Goal: Task Accomplishment & Management: Manage account settings

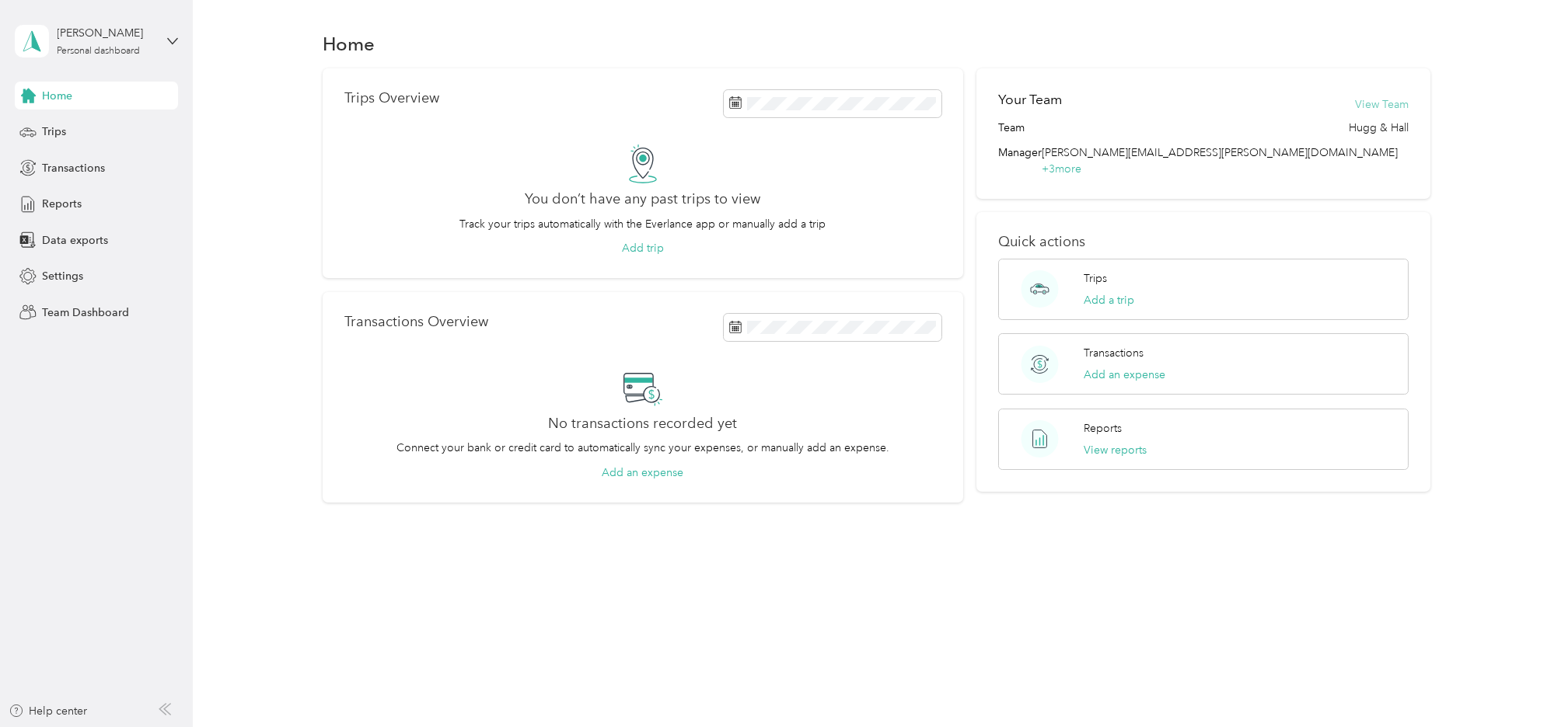
click at [1404, 104] on button "View Team" at bounding box center [1382, 104] width 53 height 16
click at [1125, 442] on button "View reports" at bounding box center [1116, 449] width 63 height 16
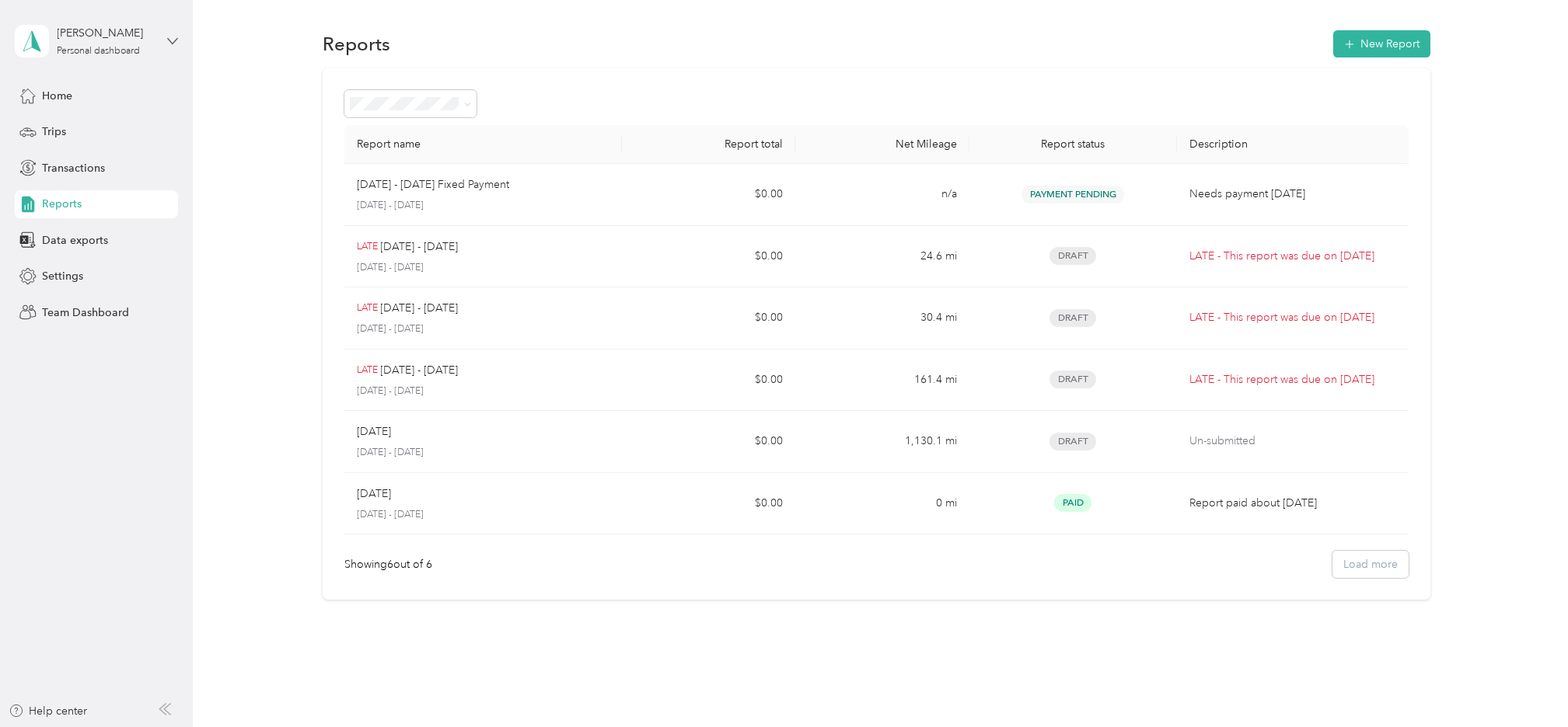
click at [170, 40] on icon at bounding box center [172, 40] width 10 height 10
click at [125, 121] on div "Team dashboard" at bounding box center [266, 127] width 481 height 28
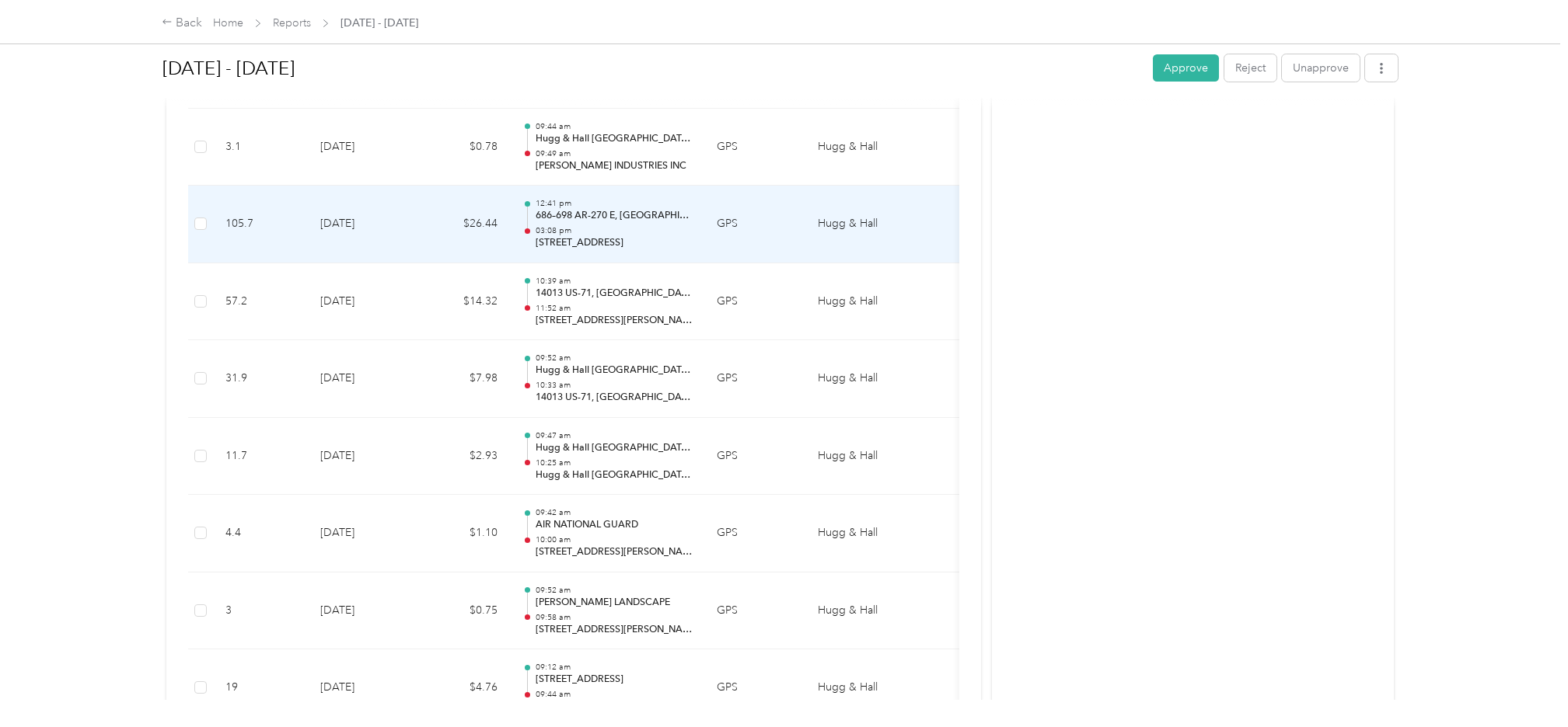
scroll to position [350, 0]
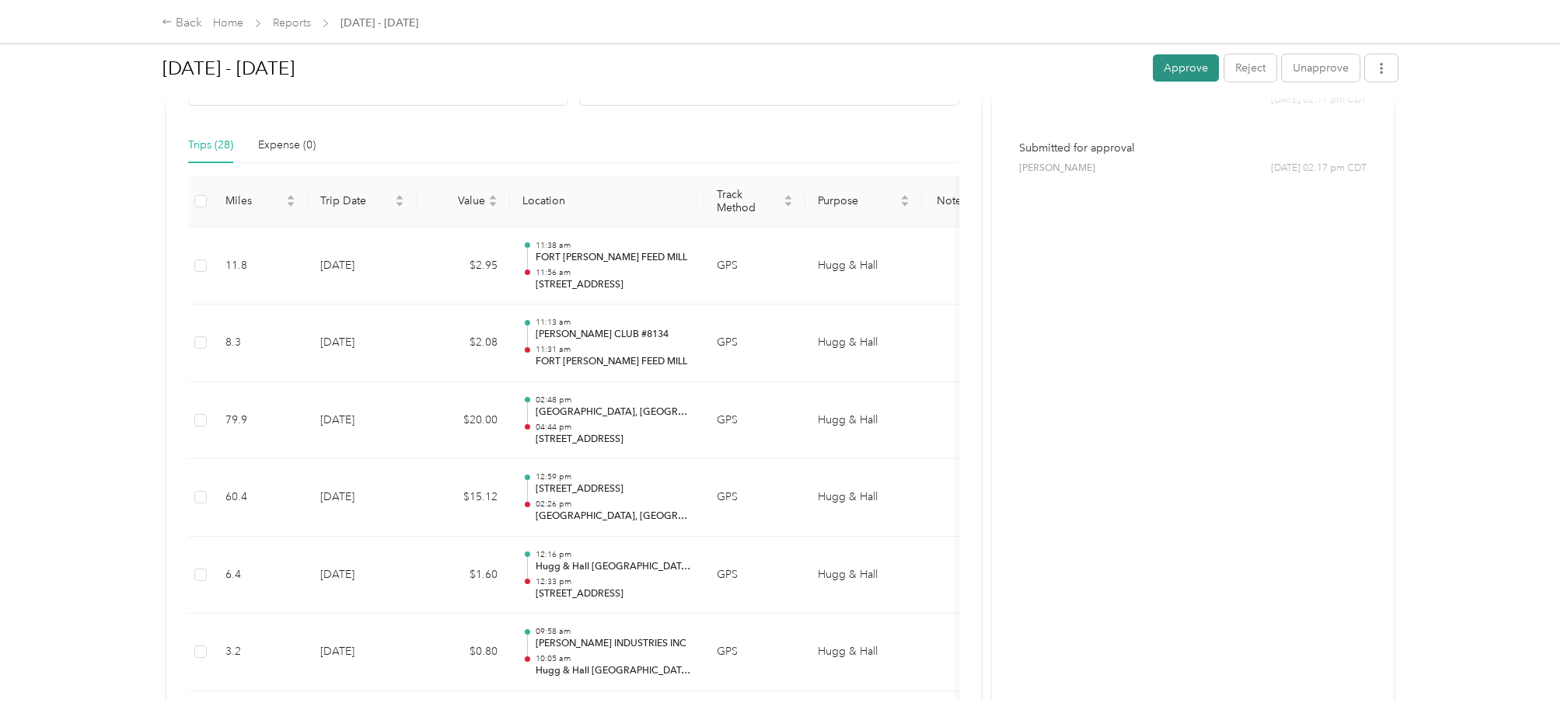
click at [1178, 69] on button "Approve" at bounding box center [1185, 68] width 66 height 28
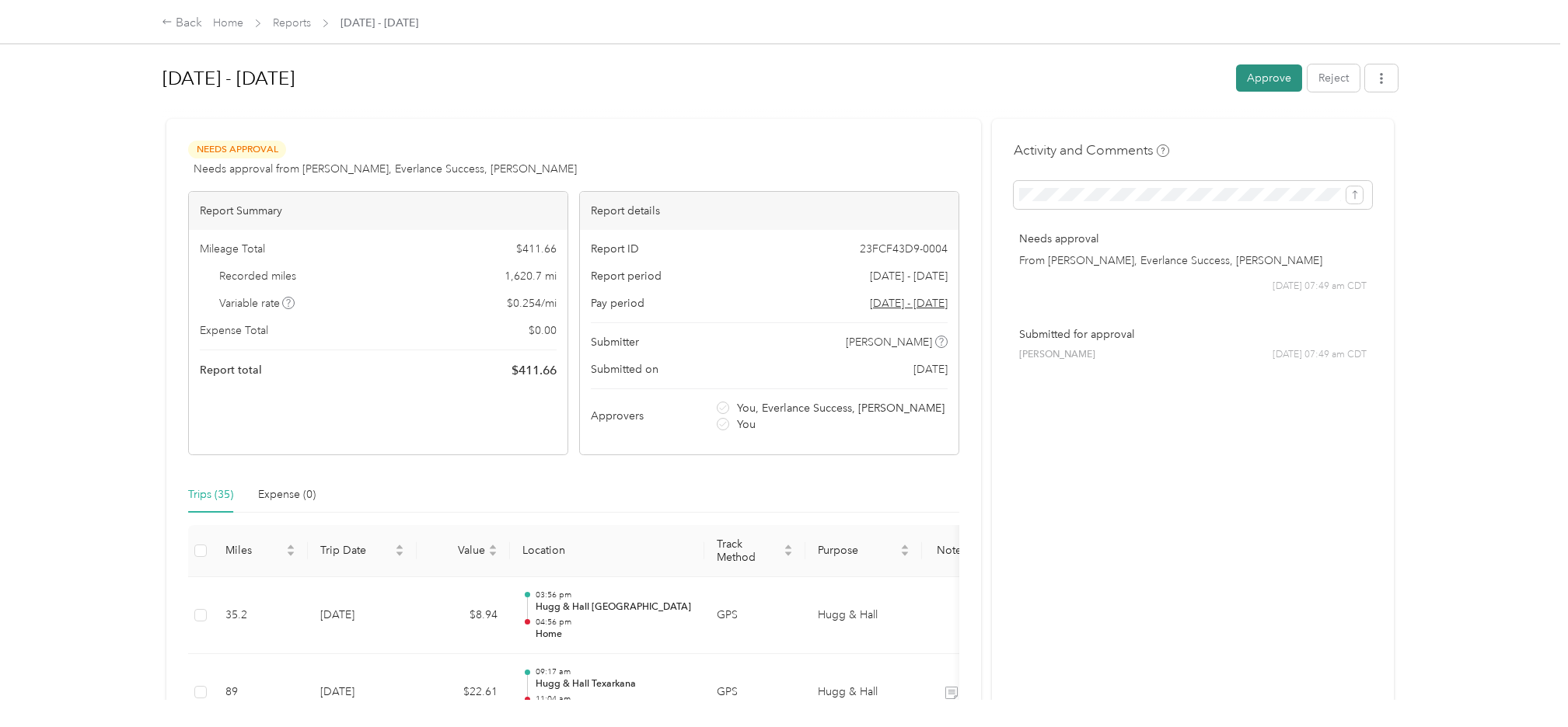
click at [1253, 72] on button "Approve" at bounding box center [1268, 78] width 66 height 28
click at [1262, 71] on button "Approve" at bounding box center [1268, 78] width 66 height 28
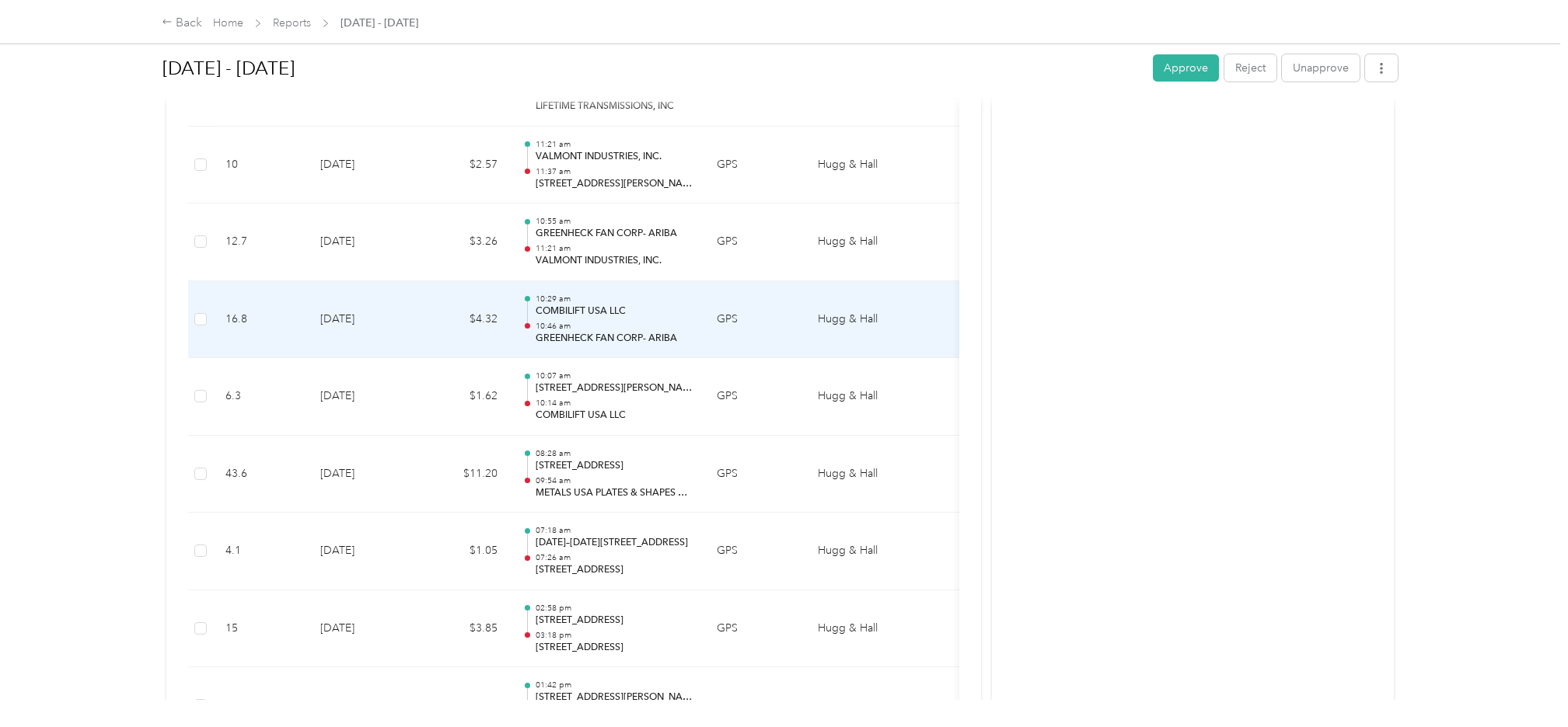
scroll to position [8510, 0]
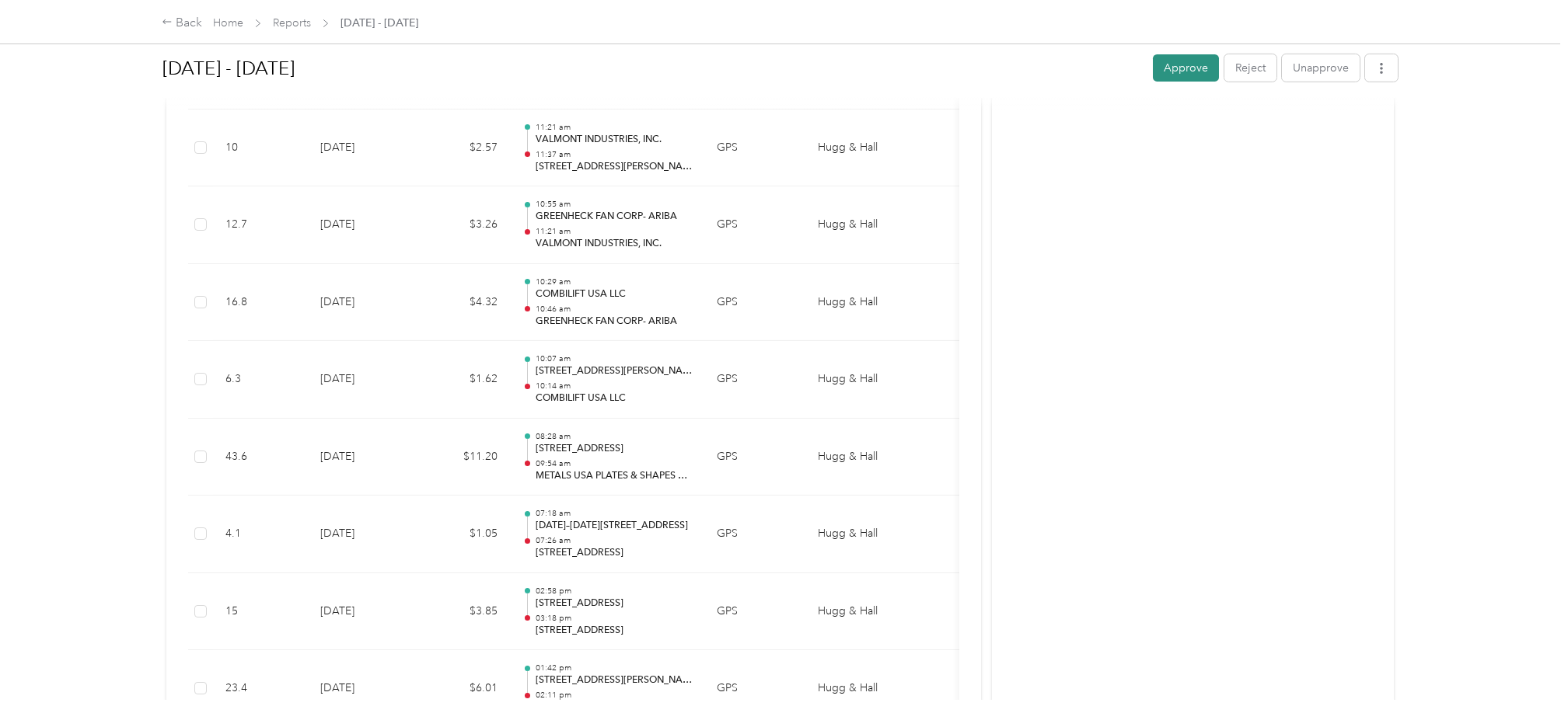
click at [1157, 62] on button "Approve" at bounding box center [1185, 68] width 66 height 28
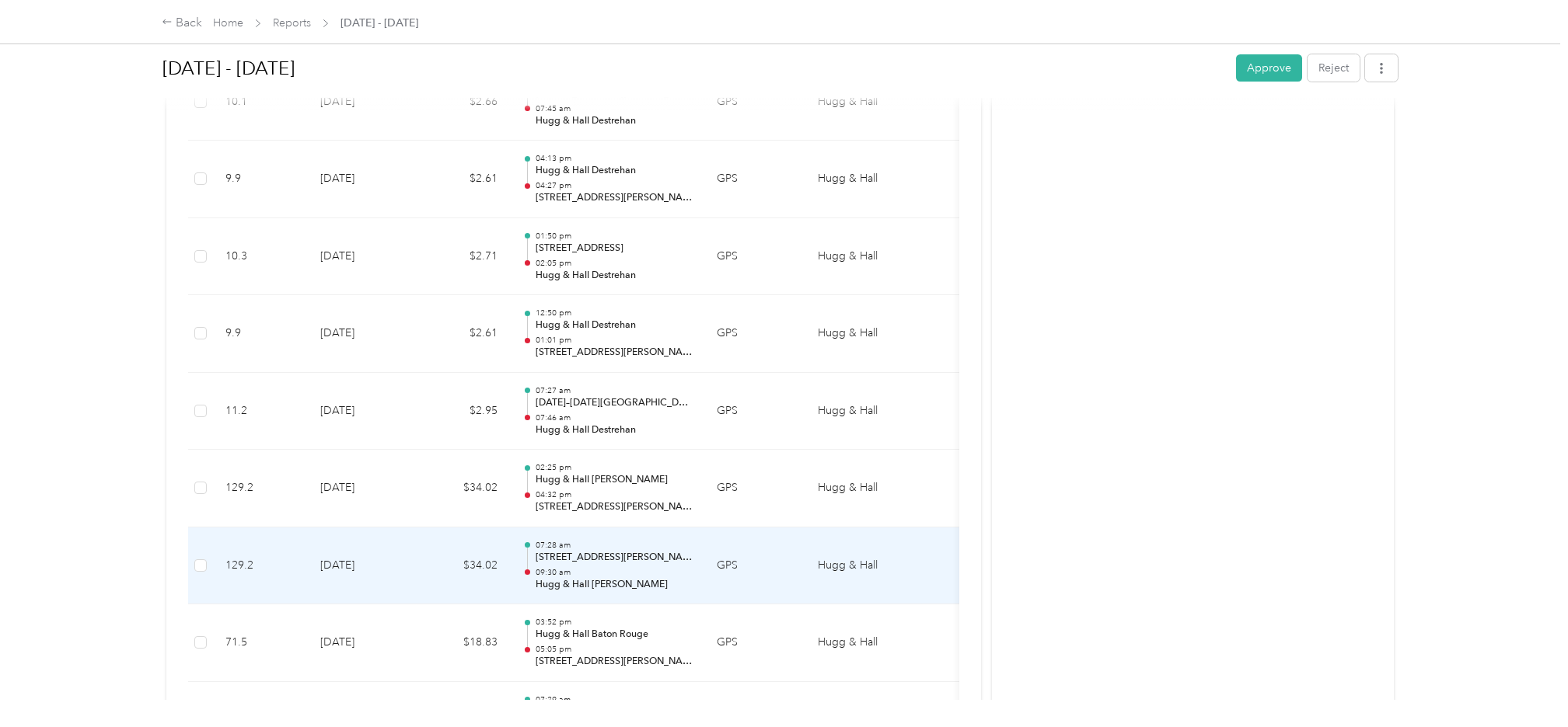
scroll to position [2332, 0]
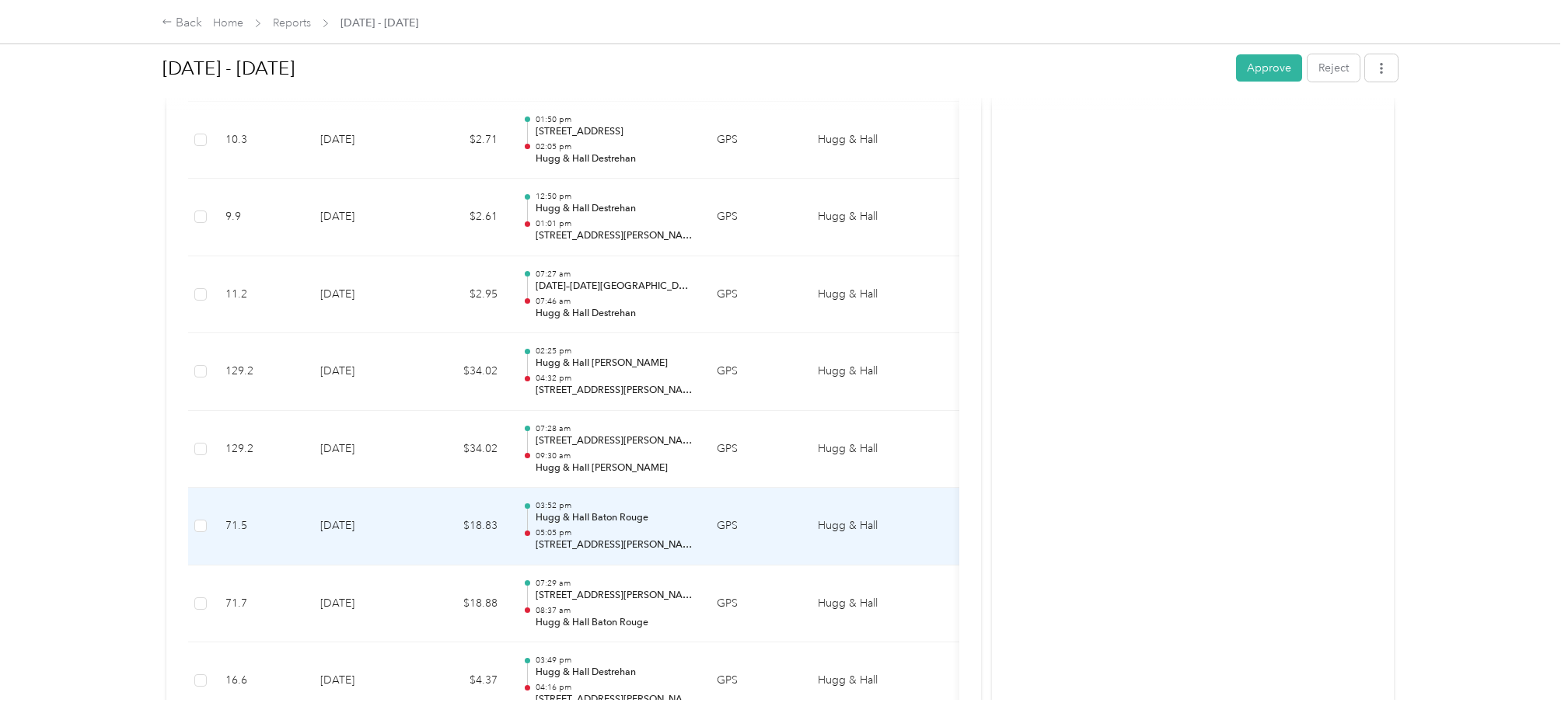
drag, startPoint x: 679, startPoint y: 512, endPoint x: 1232, endPoint y: 516, distance: 553.0
click at [1242, 515] on div "Activity and Comments Needs approval From Micki Wilbur, Everlance Success, Rhon…" at bounding box center [1192, 671] width 402 height 5766
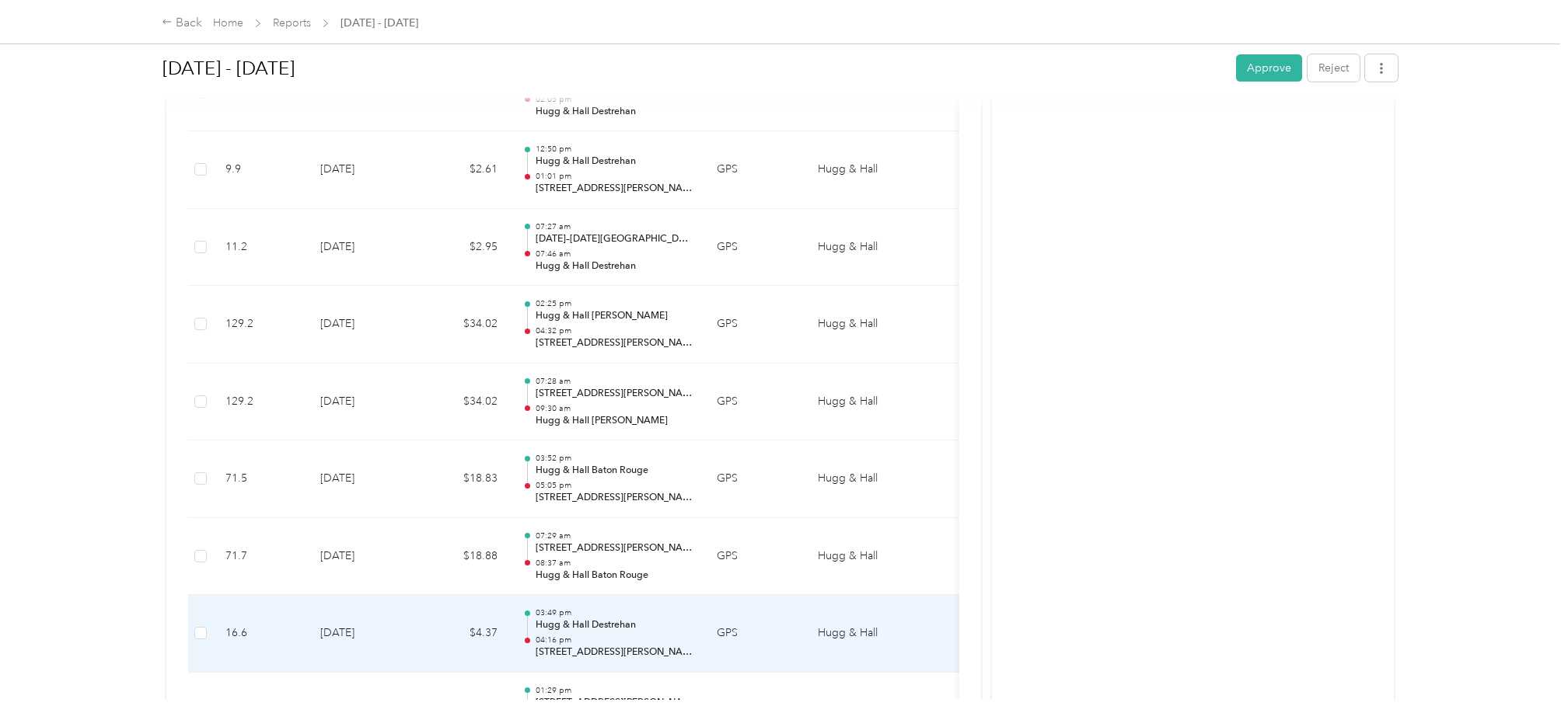
scroll to position [2448, 0]
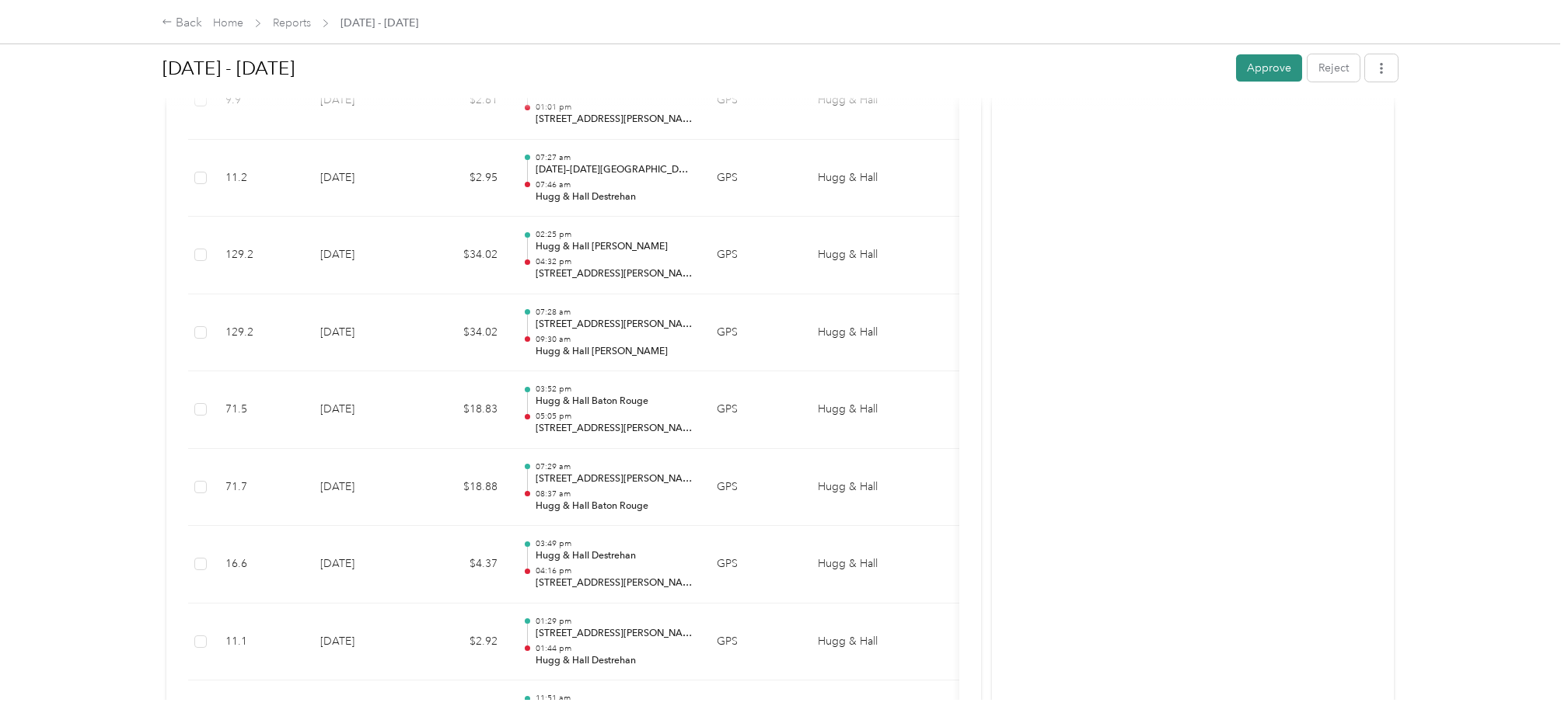
click at [1244, 69] on button "Approve" at bounding box center [1268, 68] width 66 height 28
click at [1166, 69] on button "Approve" at bounding box center [1185, 68] width 66 height 28
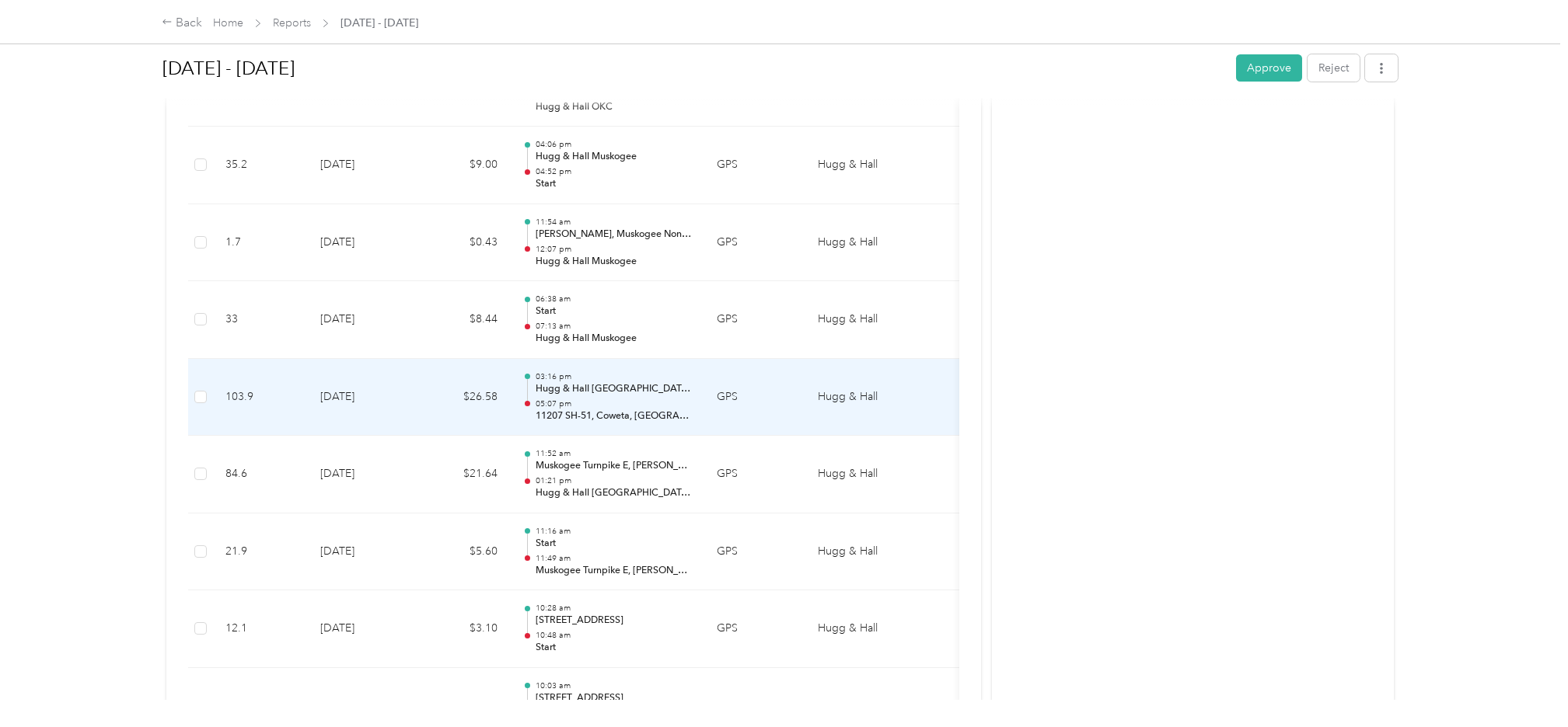
scroll to position [1166, 0]
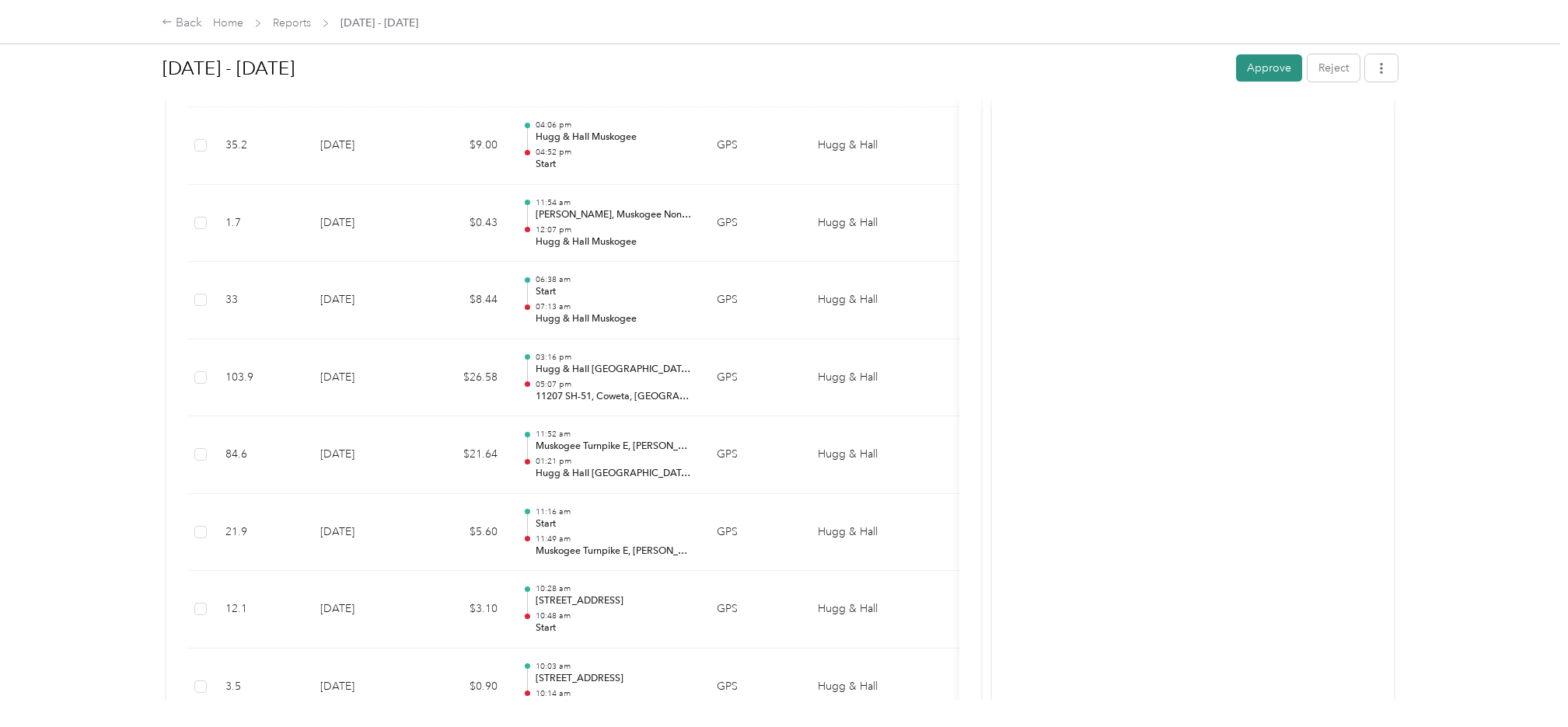
click at [1264, 68] on button "Approve" at bounding box center [1268, 68] width 66 height 28
click at [1180, 63] on button "Approve" at bounding box center [1185, 68] width 66 height 28
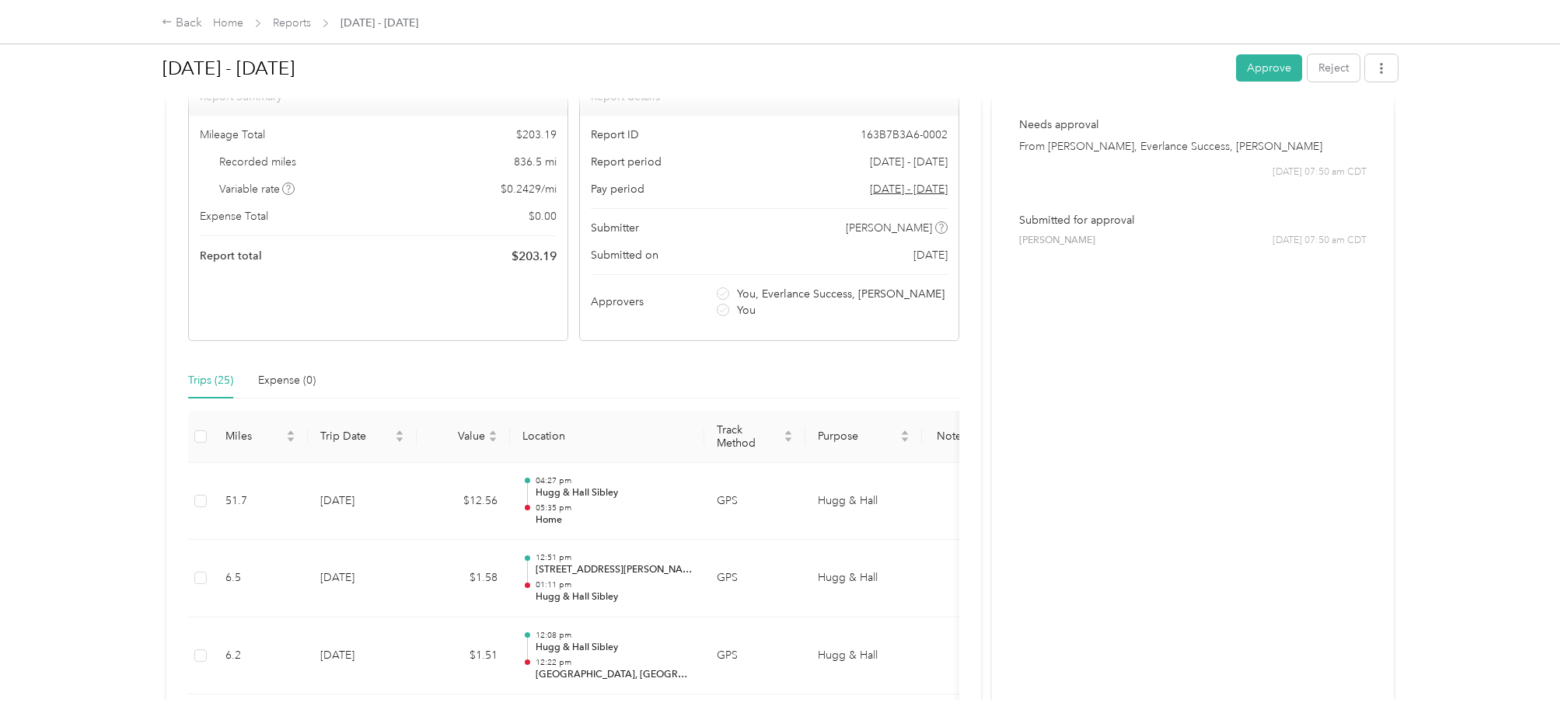
scroll to position [350, 0]
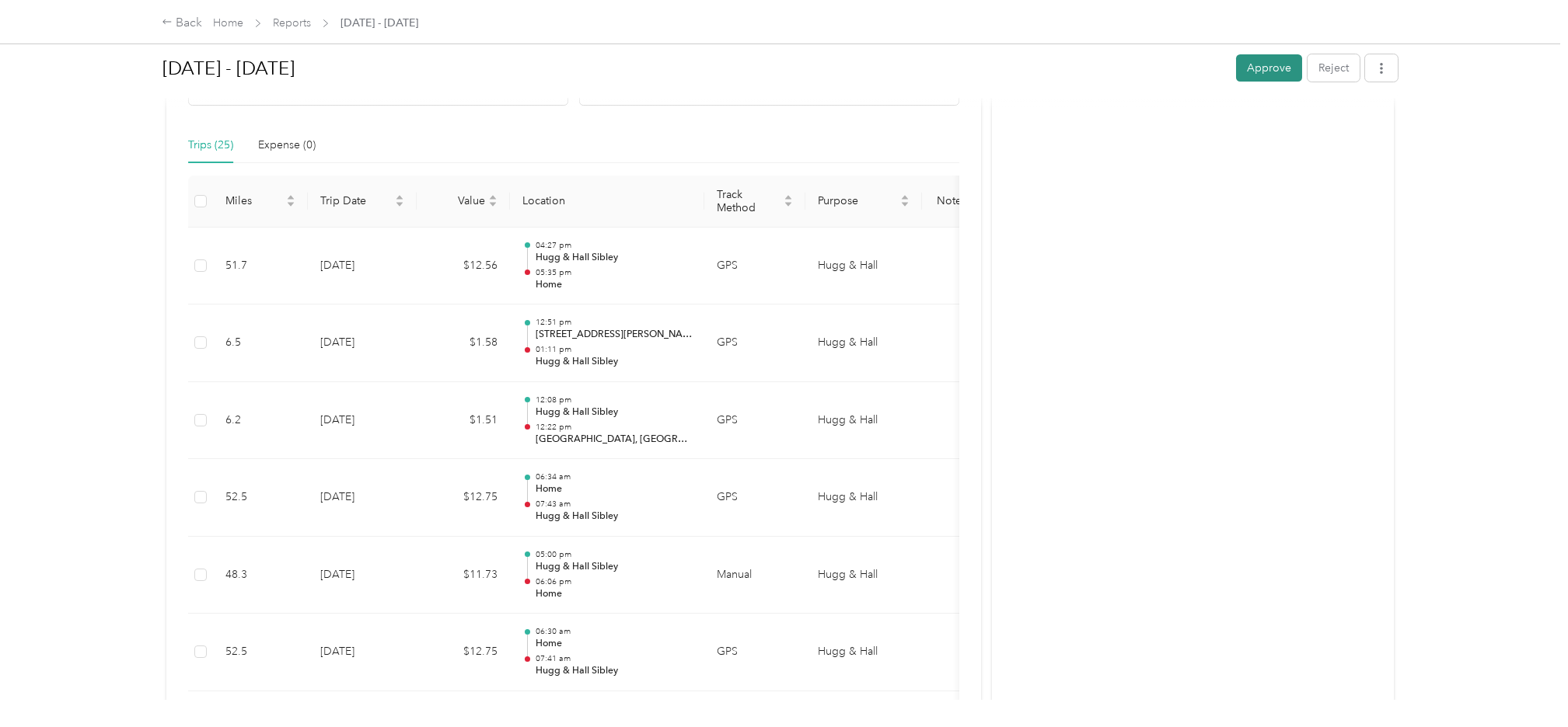
click at [1258, 66] on button "Approve" at bounding box center [1268, 68] width 66 height 28
click at [1167, 73] on button "Approve" at bounding box center [1185, 68] width 66 height 28
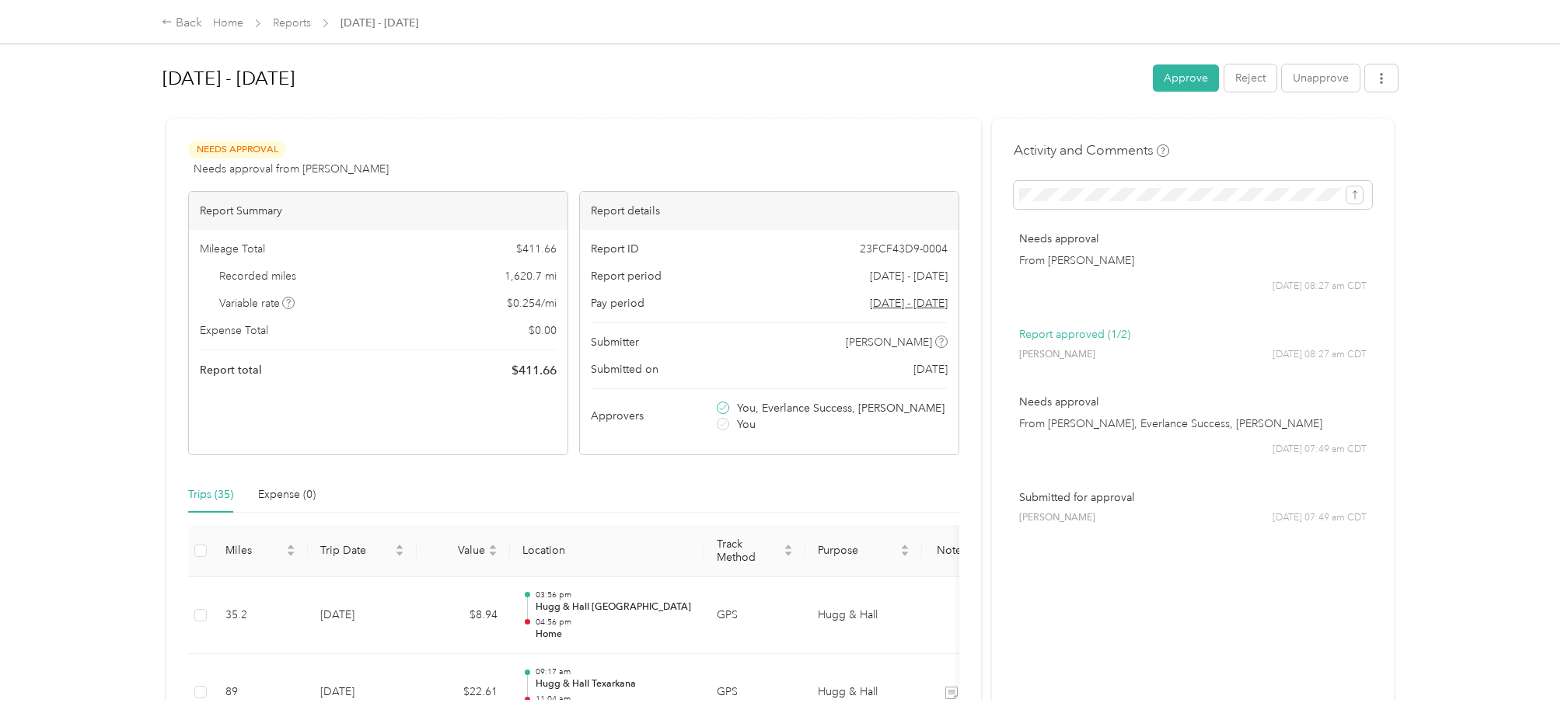
click at [880, 70] on h1 "[DATE] - [DATE]" at bounding box center [652, 78] width 979 height 37
click at [1153, 74] on button "Approve" at bounding box center [1185, 78] width 66 height 28
click at [1183, 78] on button "Approve" at bounding box center [1185, 78] width 66 height 28
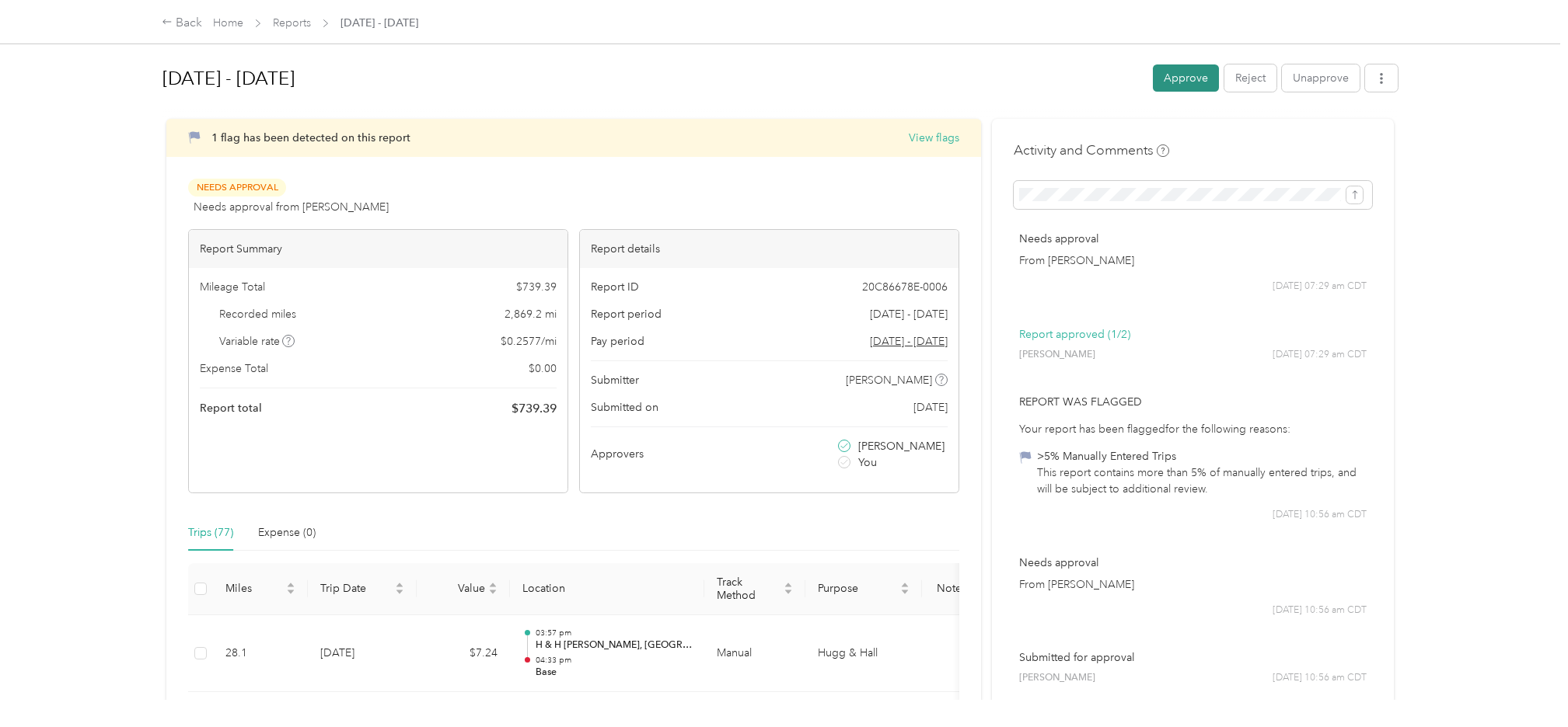
click at [1159, 77] on button "Approve" at bounding box center [1185, 78] width 66 height 28
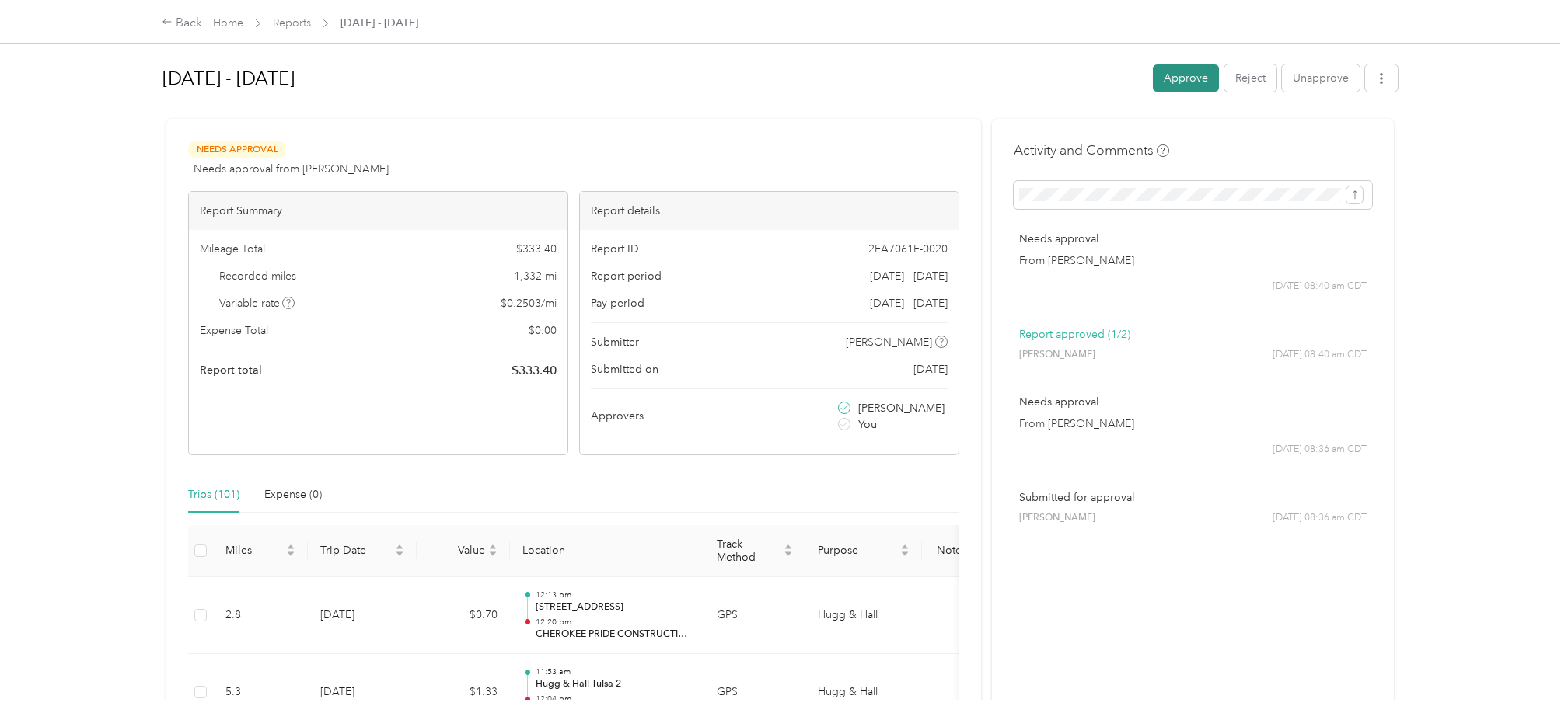
click at [1168, 71] on button "Approve" at bounding box center [1185, 78] width 66 height 28
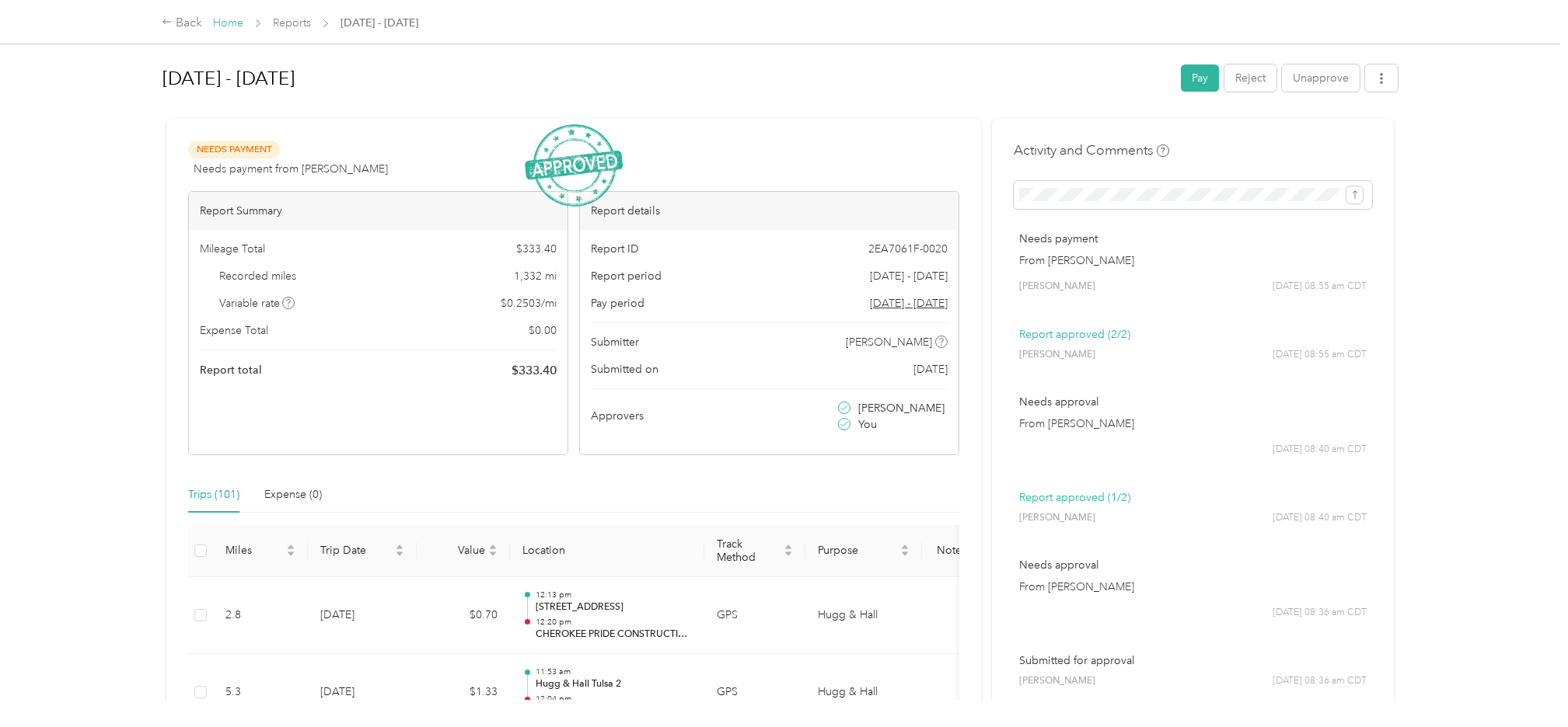
click at [229, 27] on link "Home" at bounding box center [228, 23] width 31 height 13
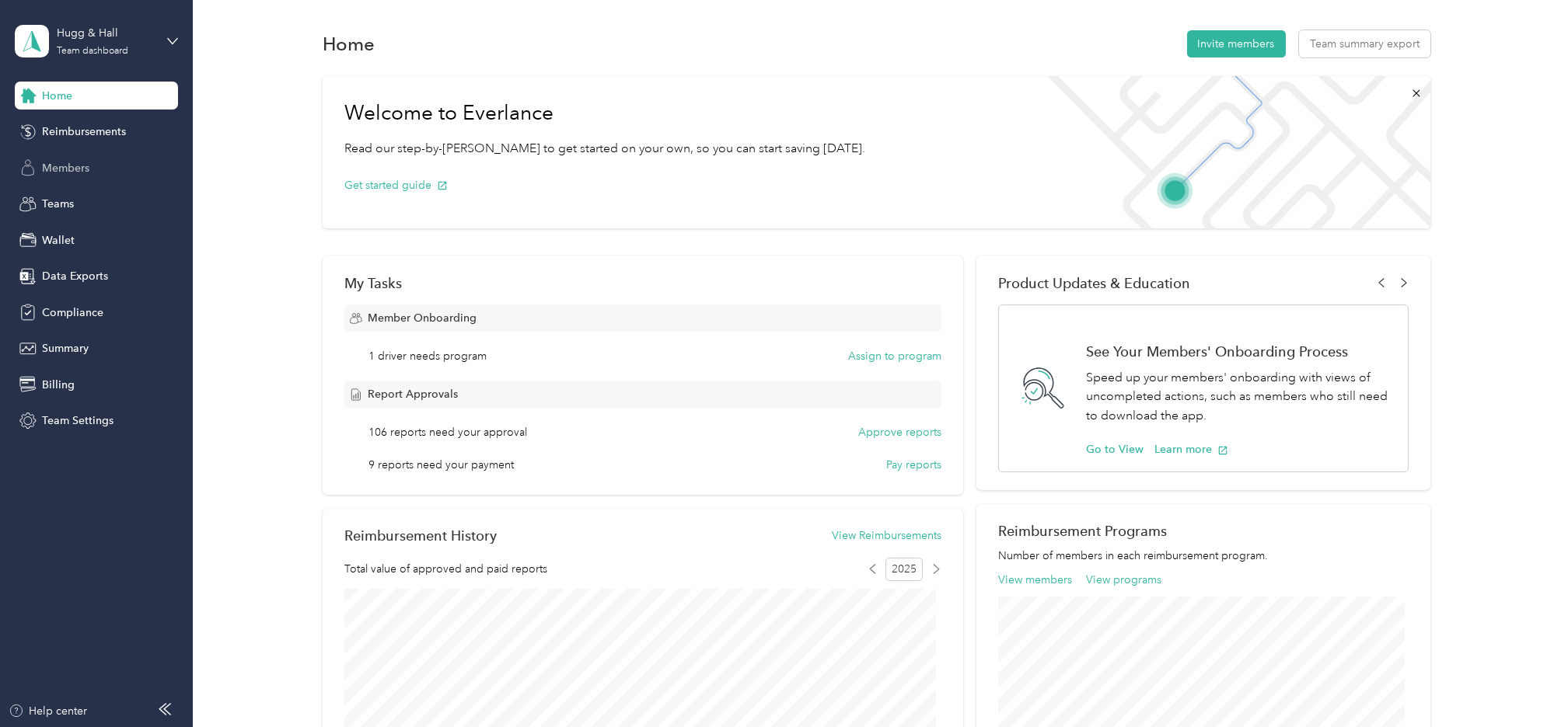
click at [55, 166] on span "Members" at bounding box center [66, 168] width 48 height 16
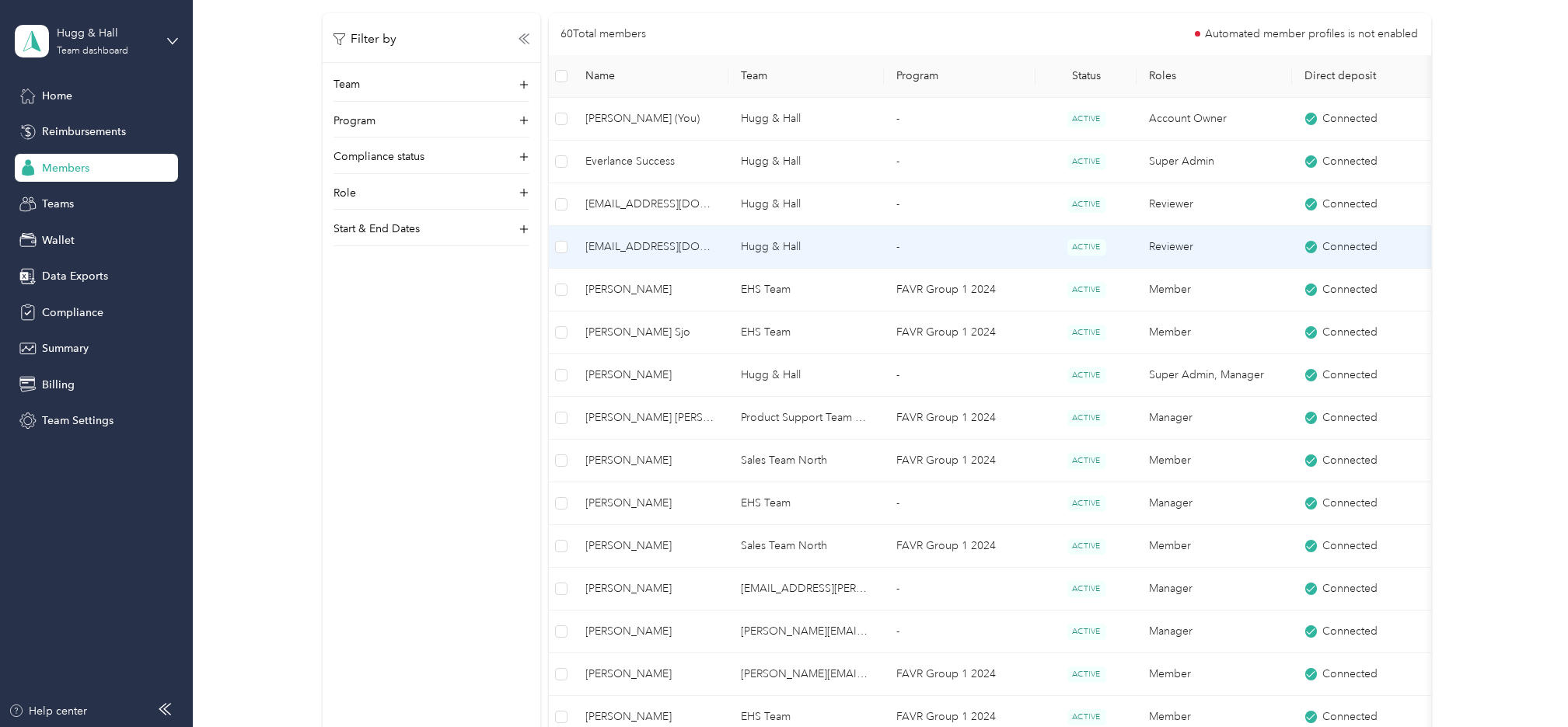
scroll to position [583, 0]
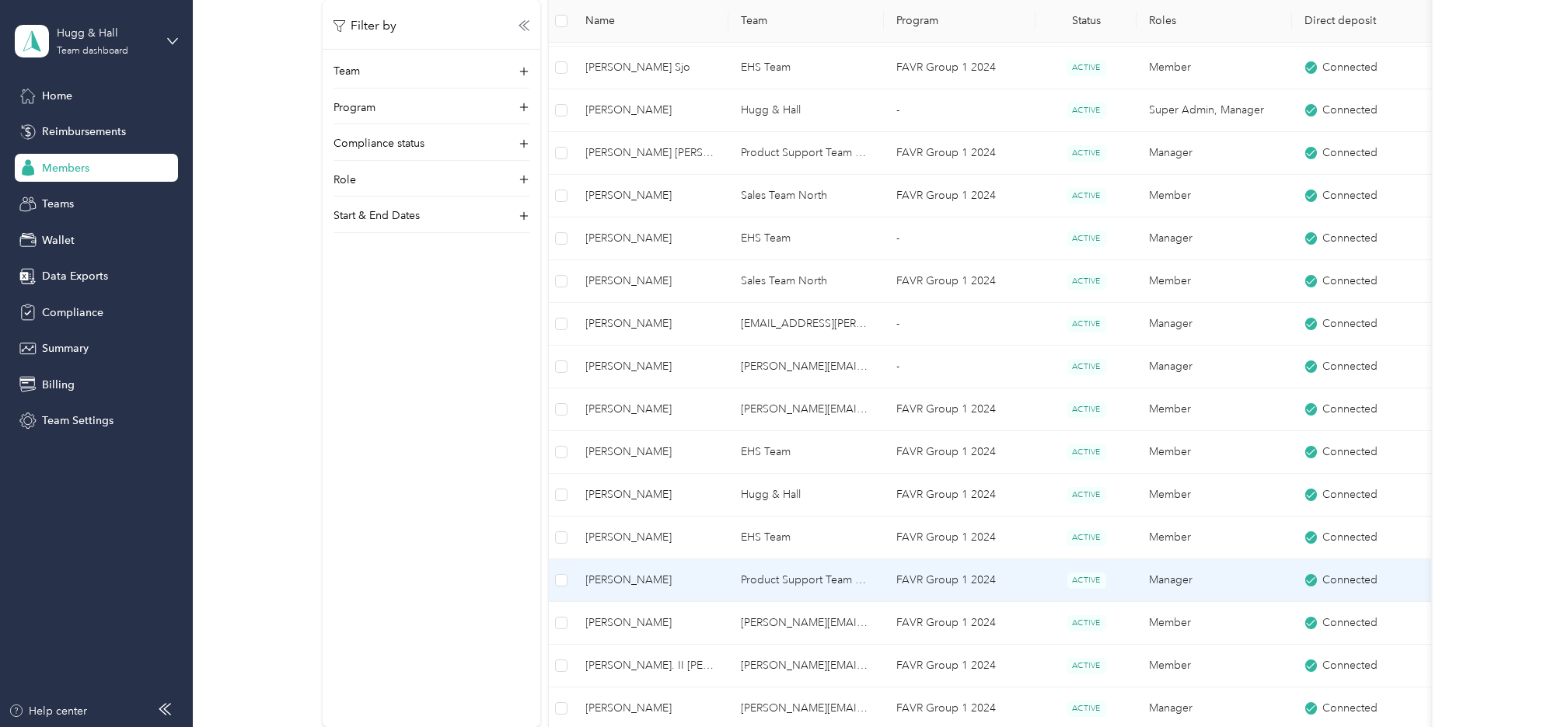
click at [655, 575] on span "Steven W. Rougeau" at bounding box center [651, 581] width 131 height 17
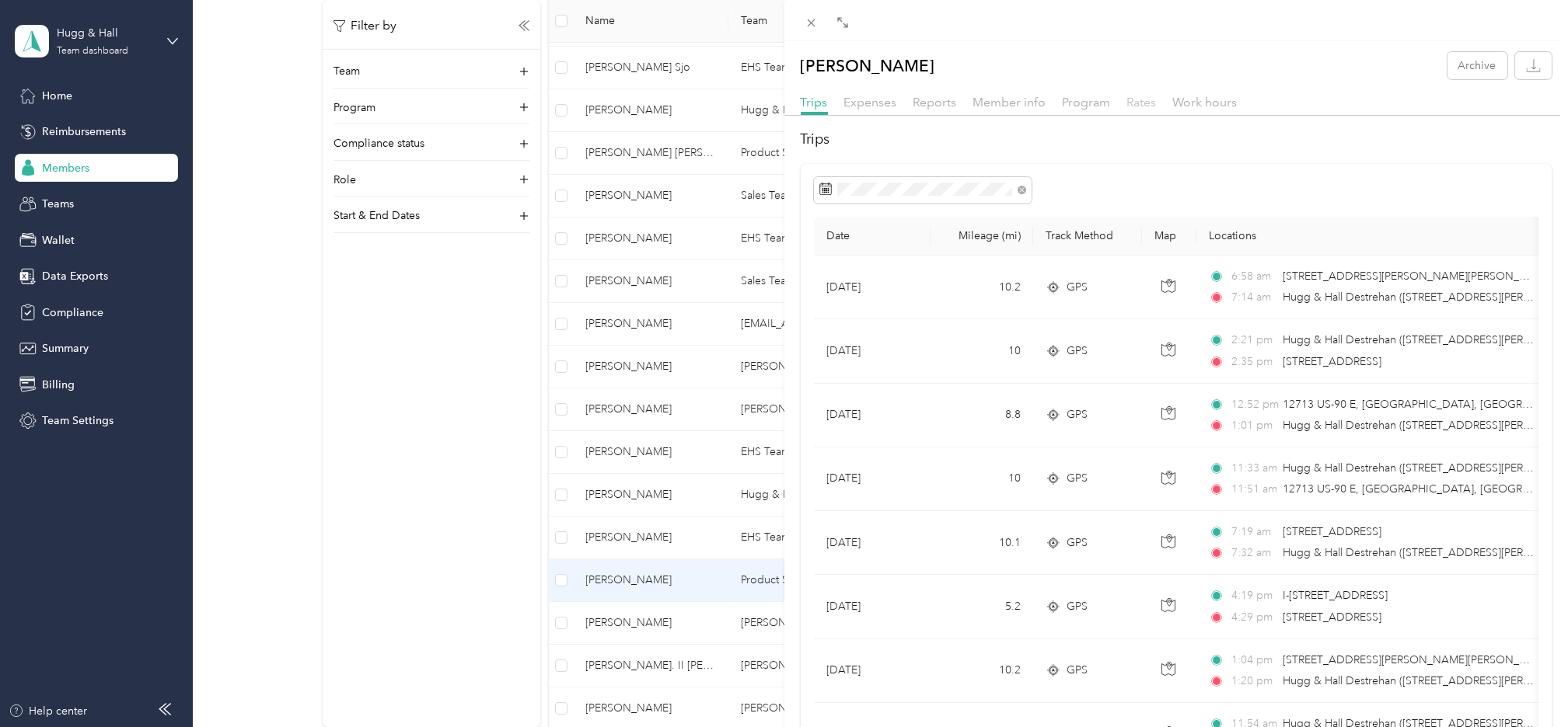
click at [1137, 98] on span "Rates" at bounding box center [1141, 101] width 30 height 14
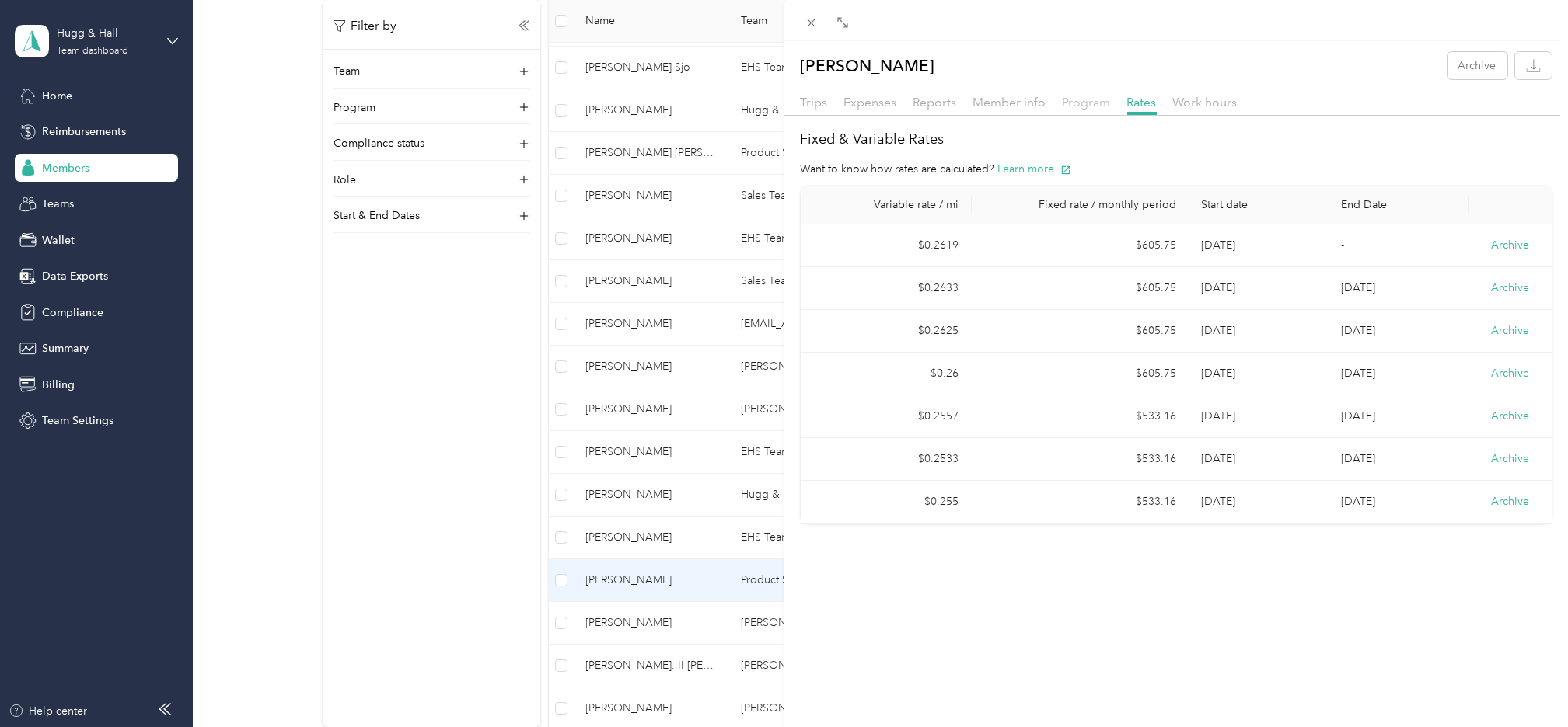
click at [1097, 98] on span "Program" at bounding box center [1087, 101] width 49 height 14
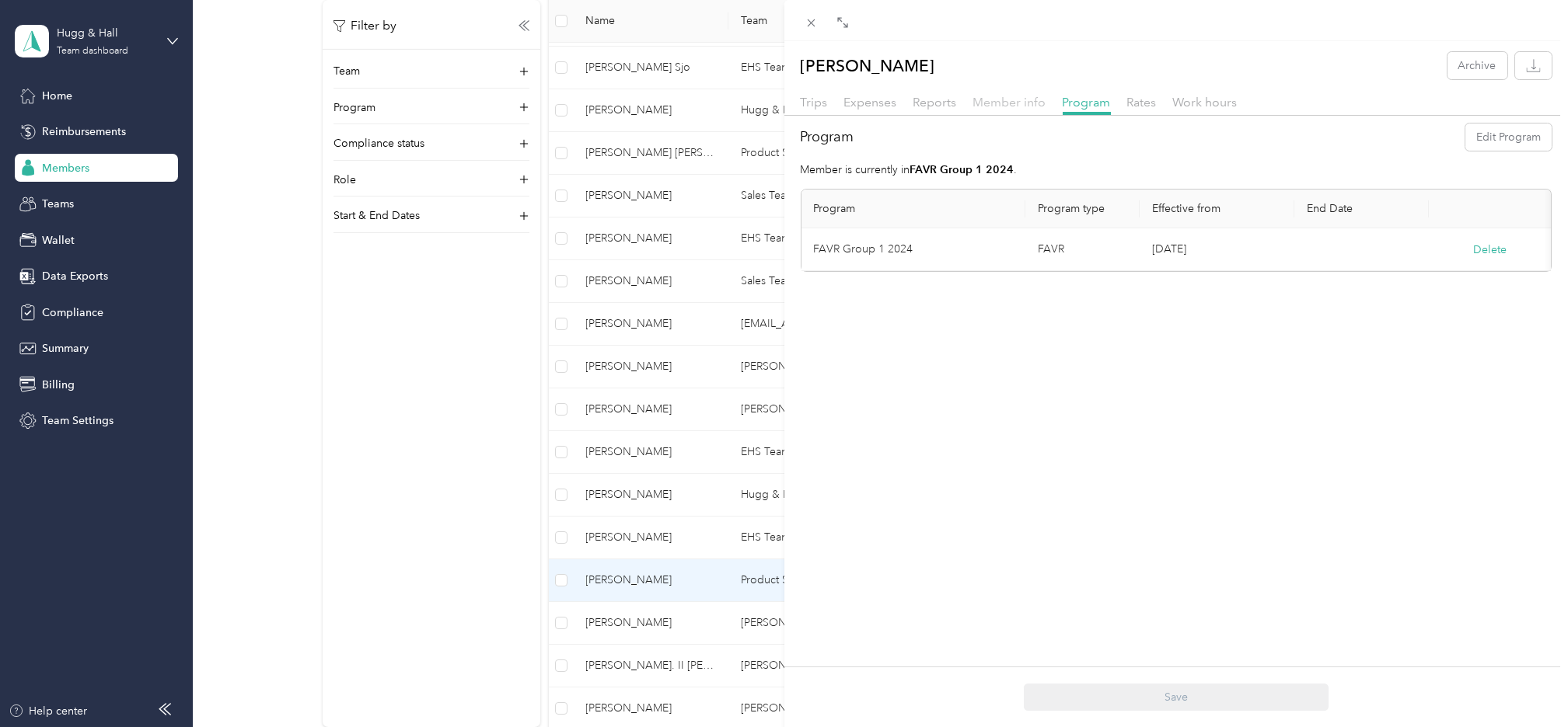
click at [990, 100] on span "Member info" at bounding box center [1010, 101] width 73 height 14
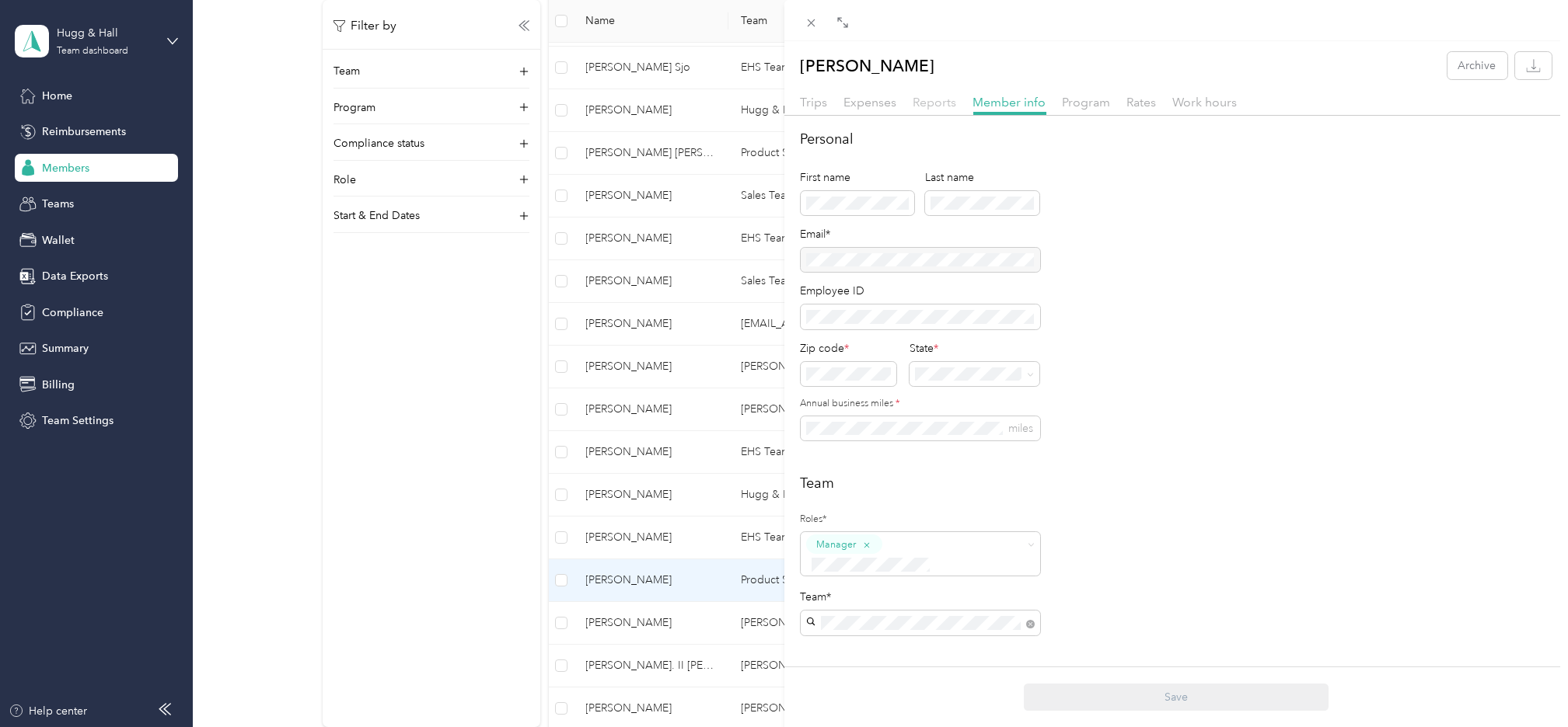
click at [930, 94] on span "Reports" at bounding box center [935, 101] width 44 height 14
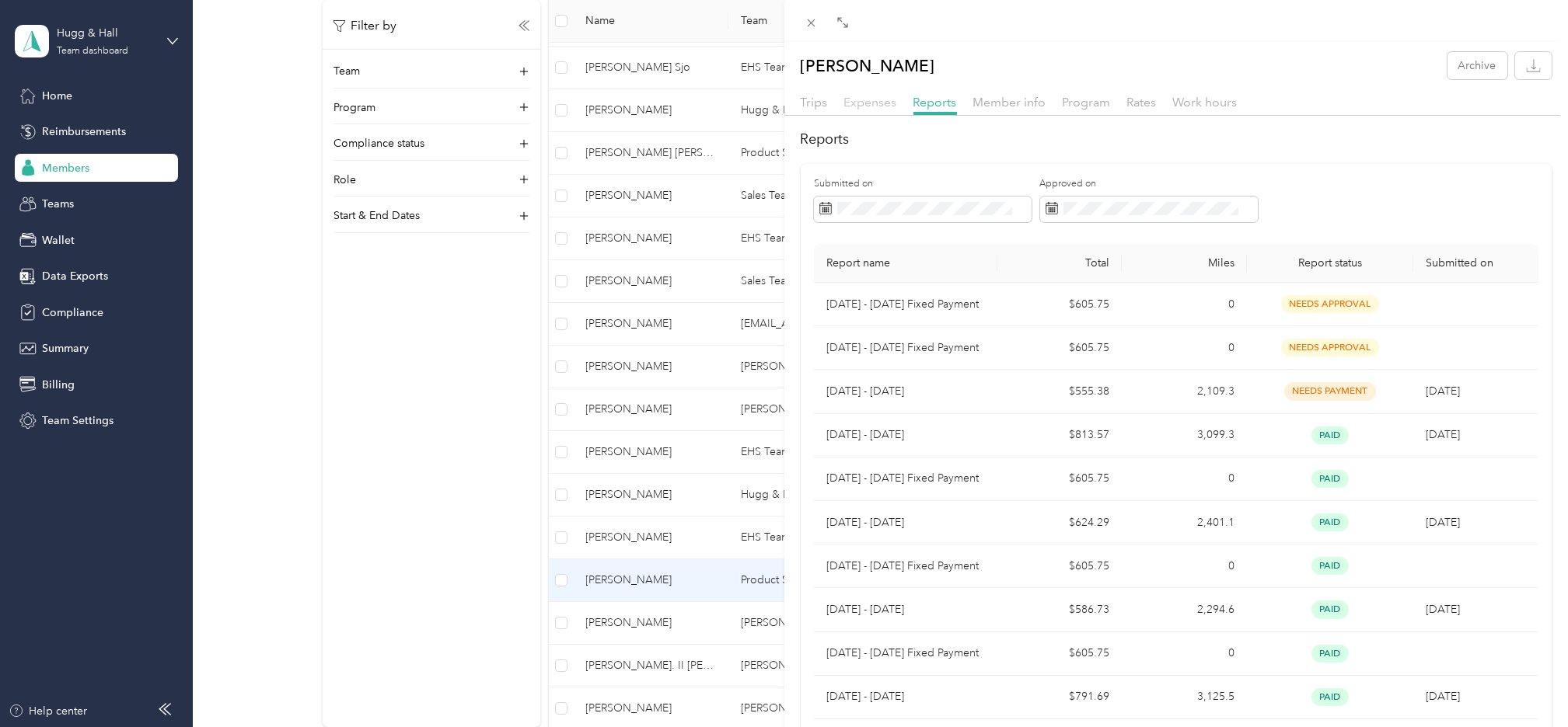
click at [868, 101] on span "Expenses" at bounding box center [870, 101] width 52 height 14
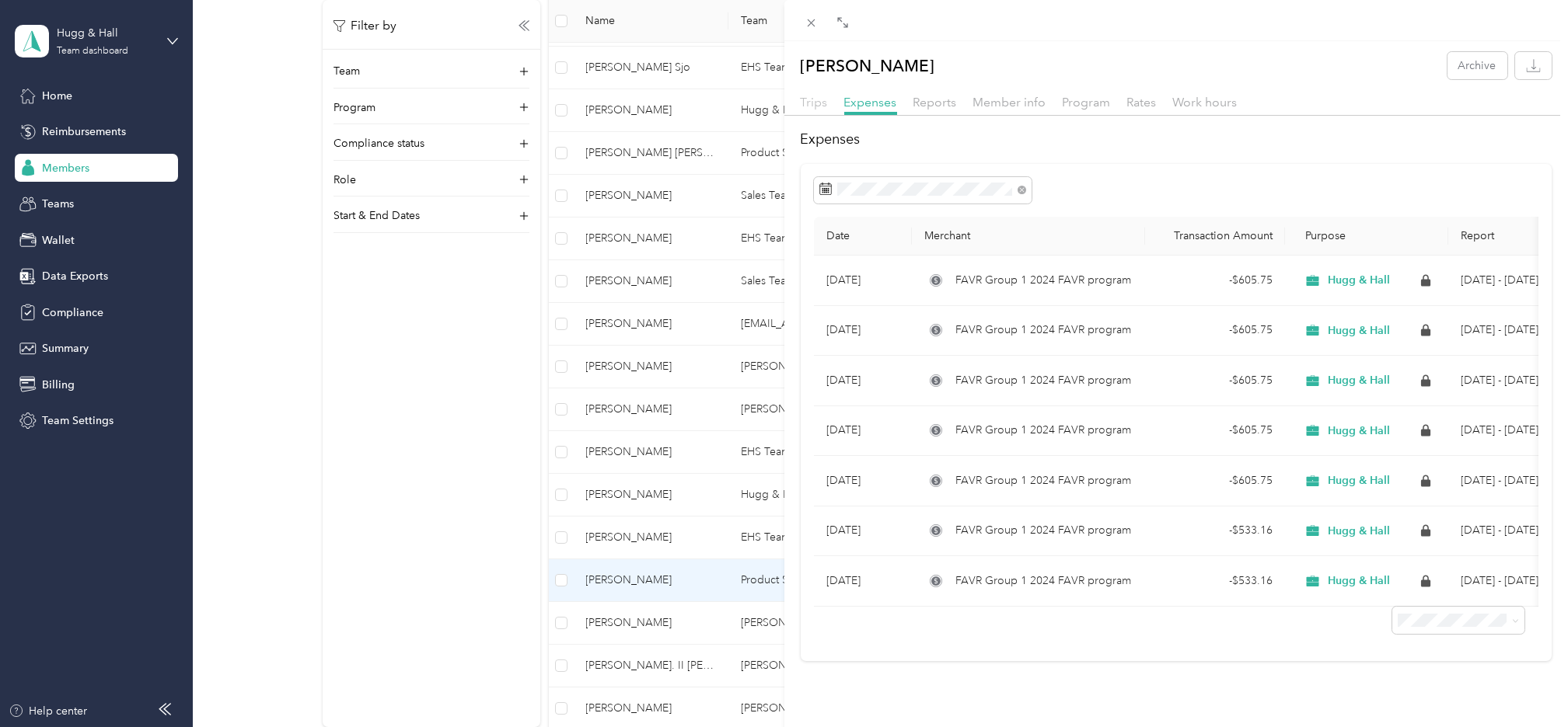
click at [813, 94] on span "Trips" at bounding box center [814, 101] width 28 height 14
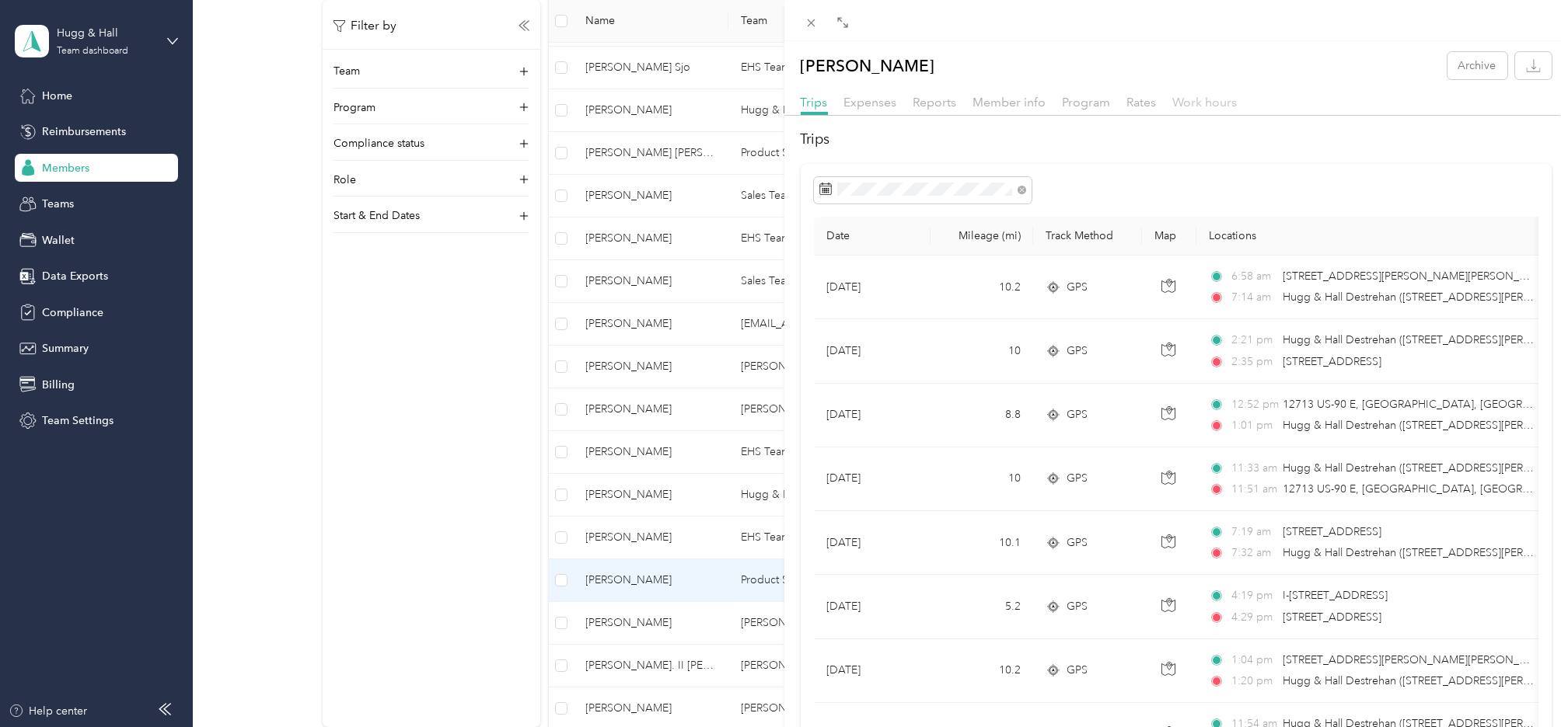
click at [1210, 100] on span "Work hours" at bounding box center [1205, 101] width 65 height 14
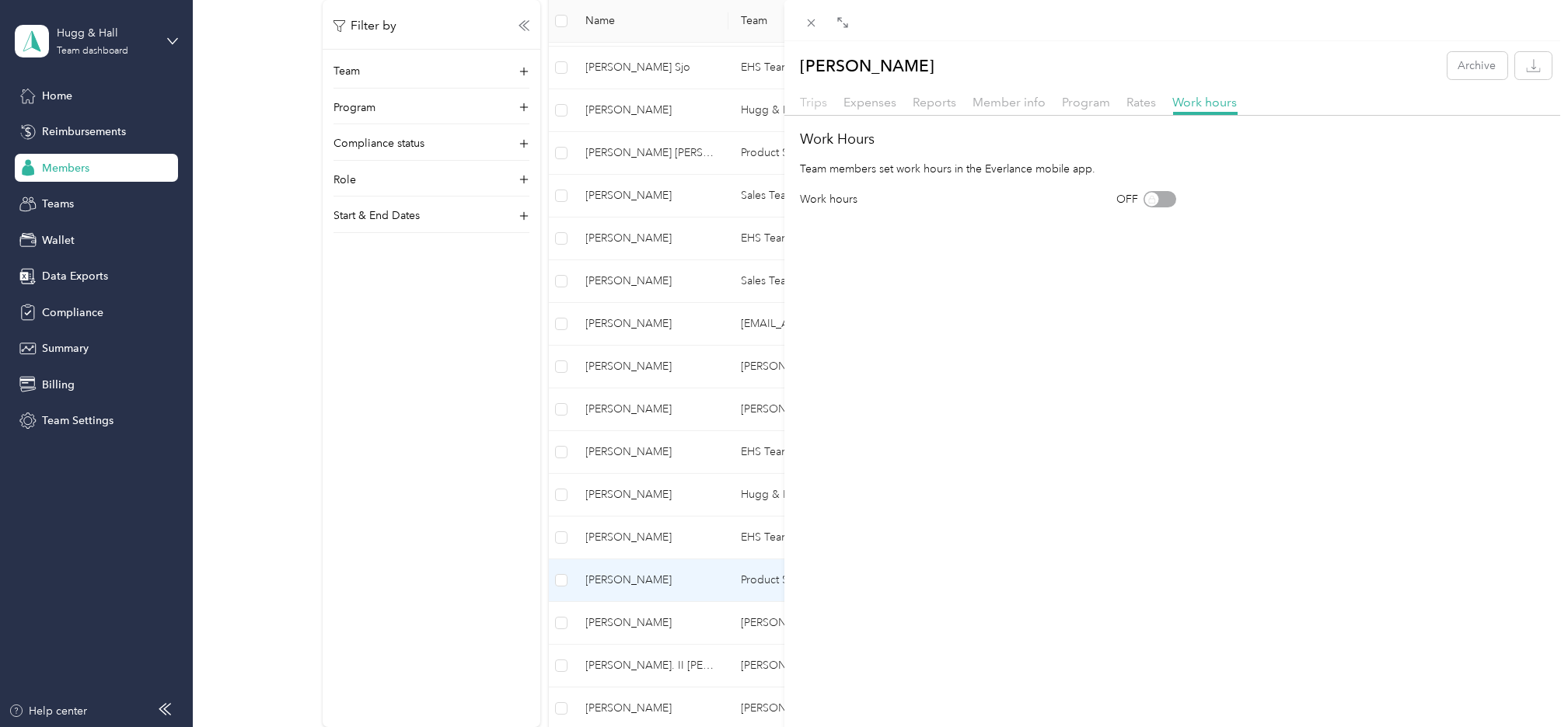
click at [815, 100] on span "Trips" at bounding box center [814, 101] width 28 height 14
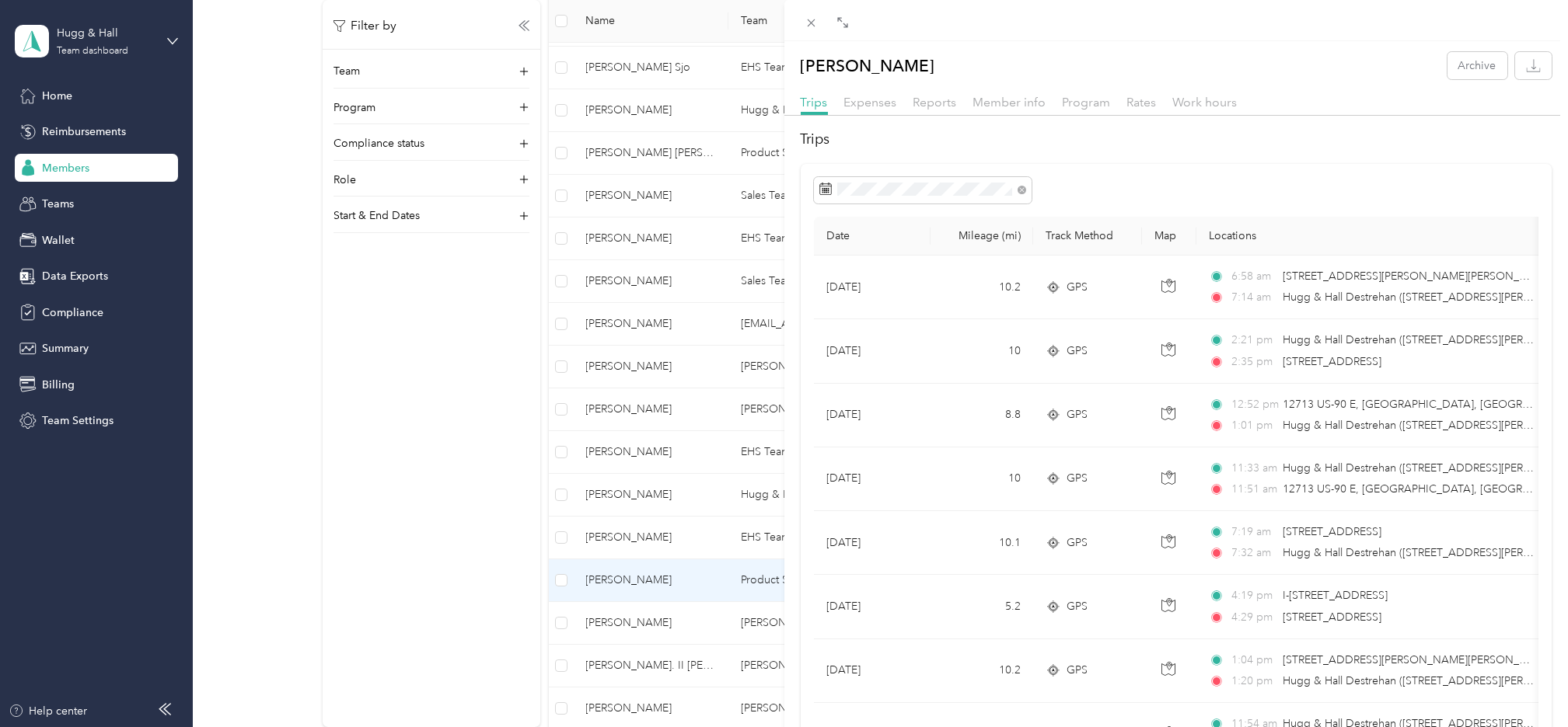
click at [99, 420] on div "Steven W. Rougeau Archive Trips Expenses Reports Member info Program Rates Work…" at bounding box center [784, 364] width 1568 height 727
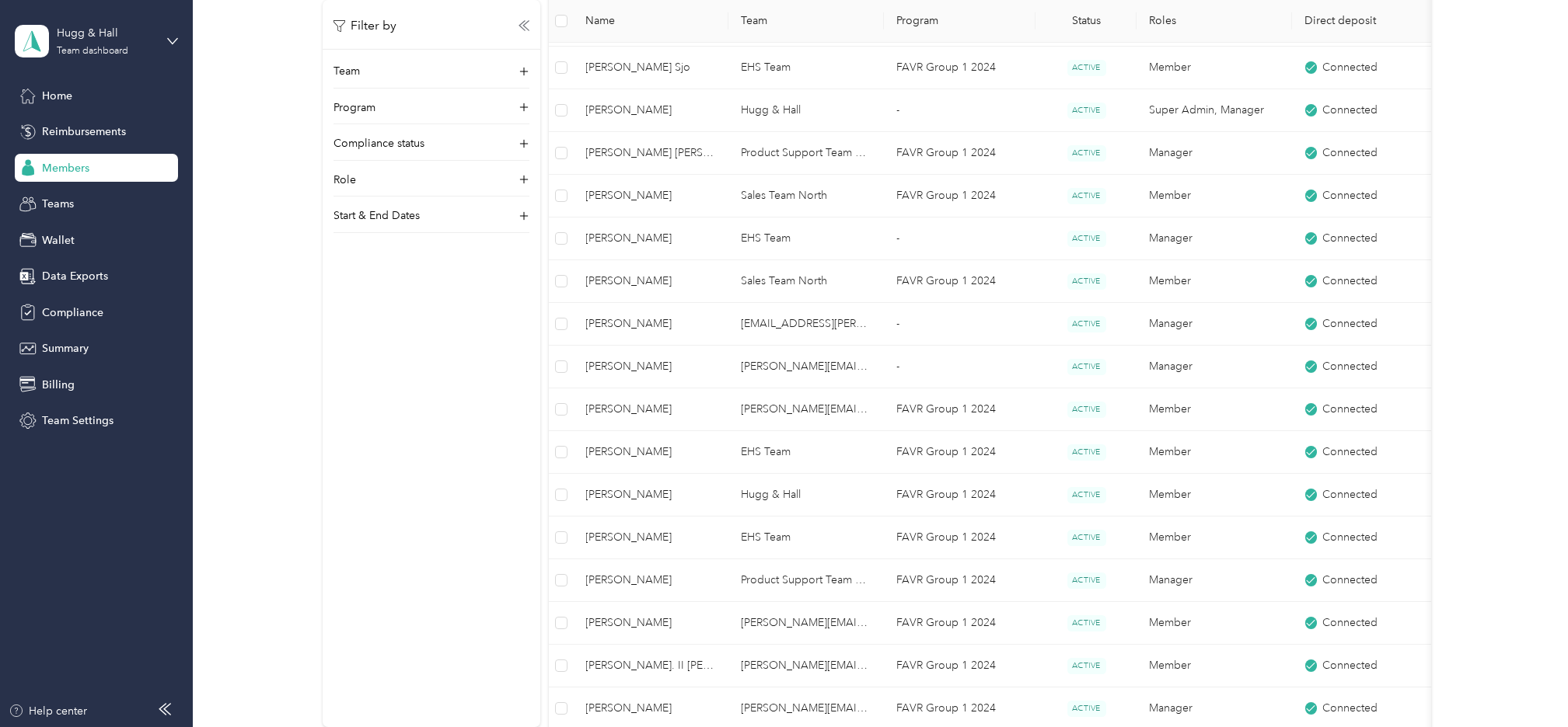
click at [99, 420] on span "Team Settings" at bounding box center [77, 421] width 72 height 16
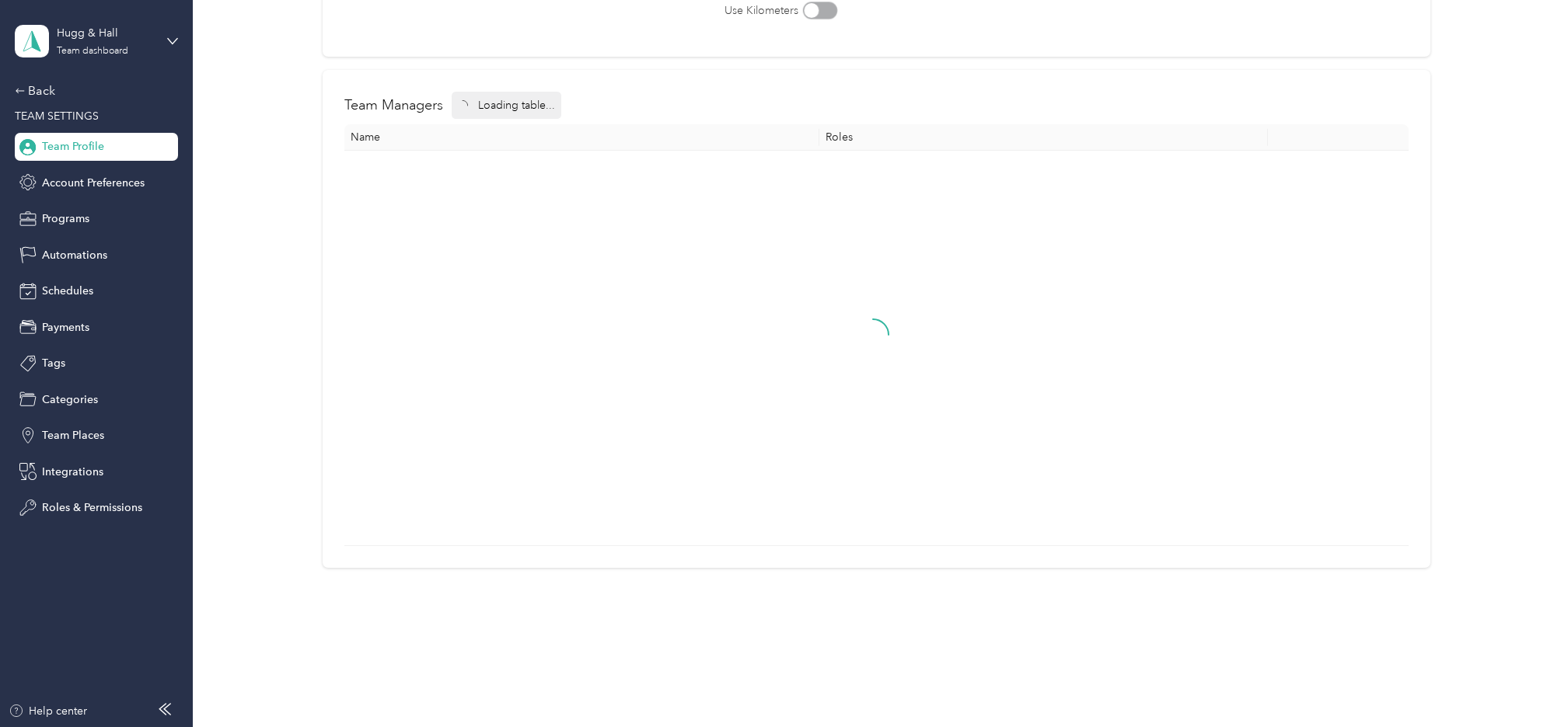
scroll to position [1, 0]
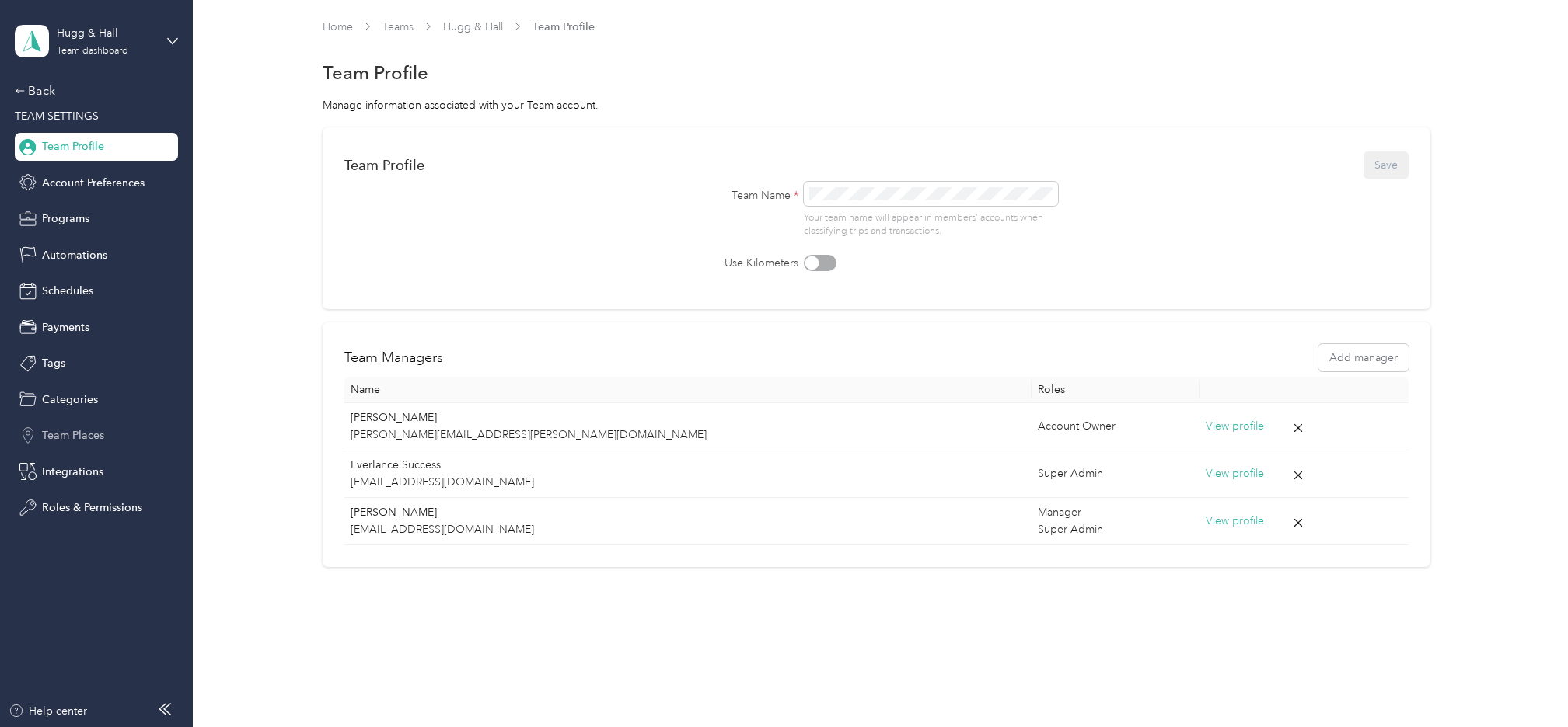
click at [88, 440] on span "Team Places" at bounding box center [73, 435] width 62 height 16
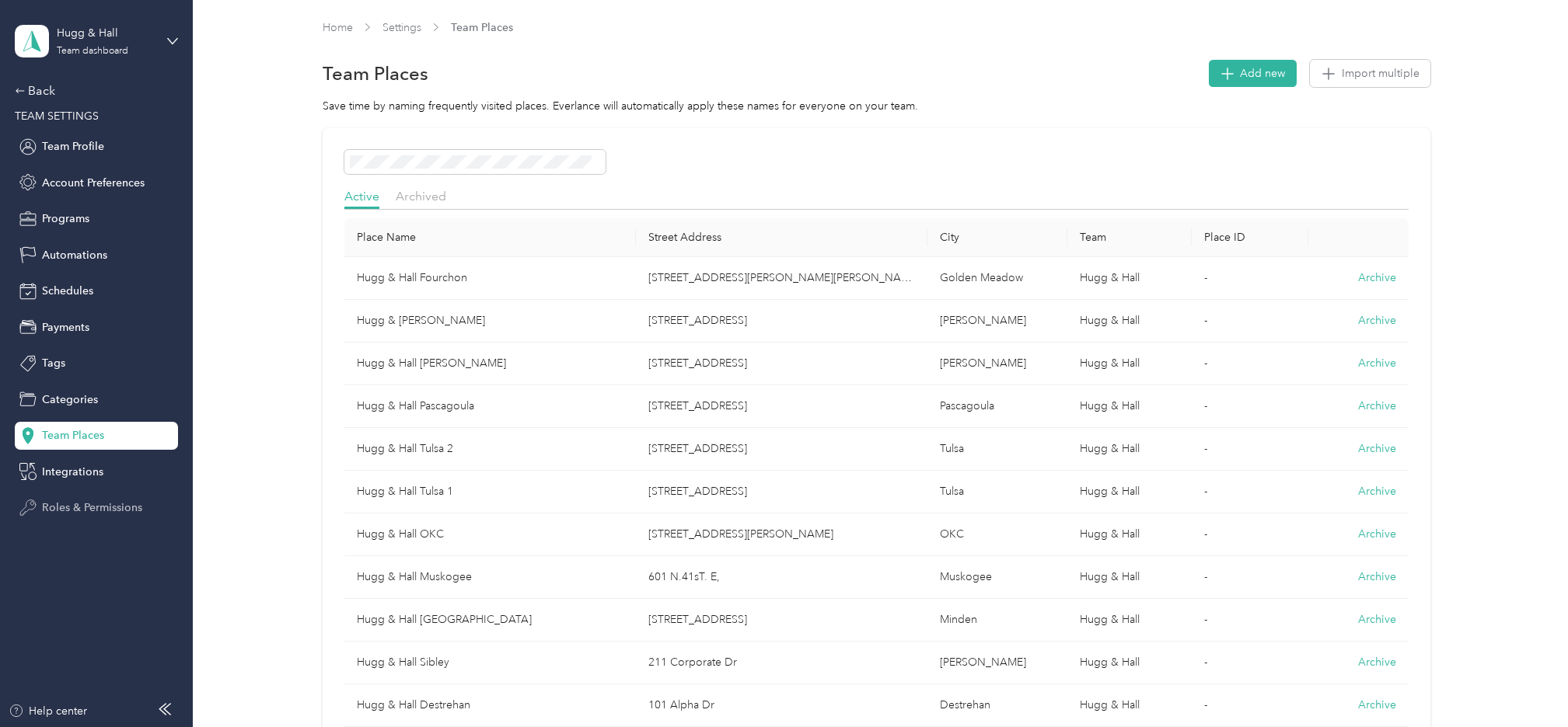
click at [93, 505] on span "Roles & Permissions" at bounding box center [92, 508] width 100 height 16
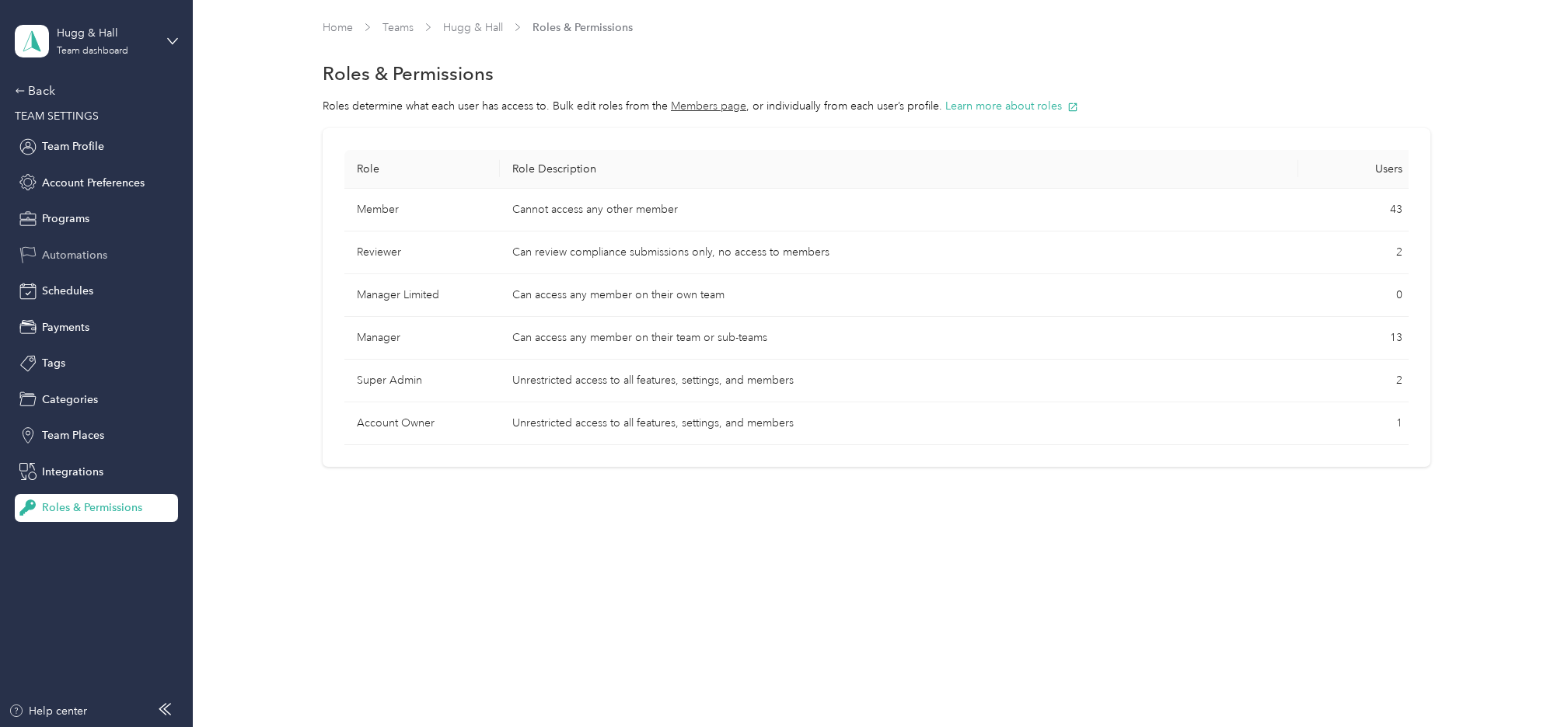
click at [66, 257] on span "Automations" at bounding box center [74, 255] width 65 height 16
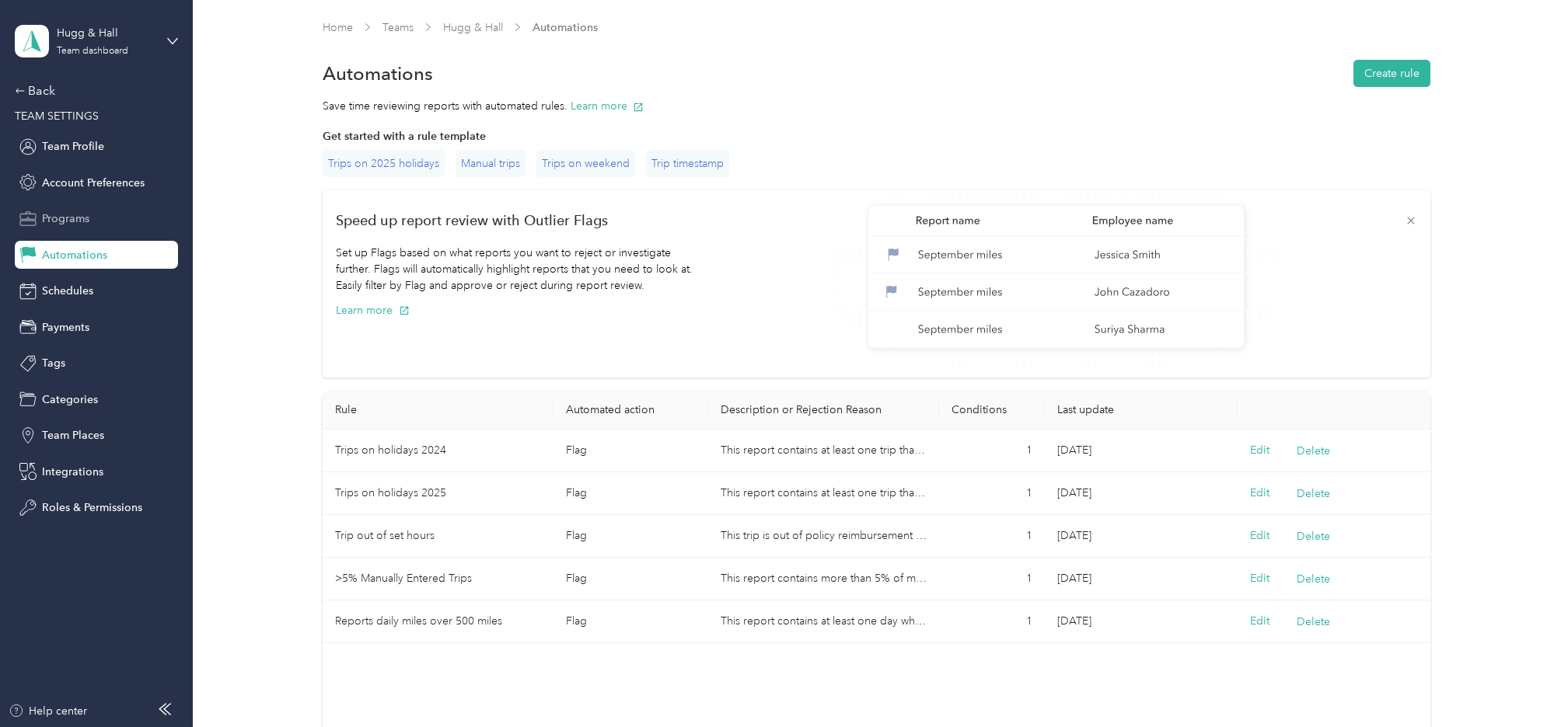
click at [63, 216] on span "Programs" at bounding box center [66, 218] width 48 height 16
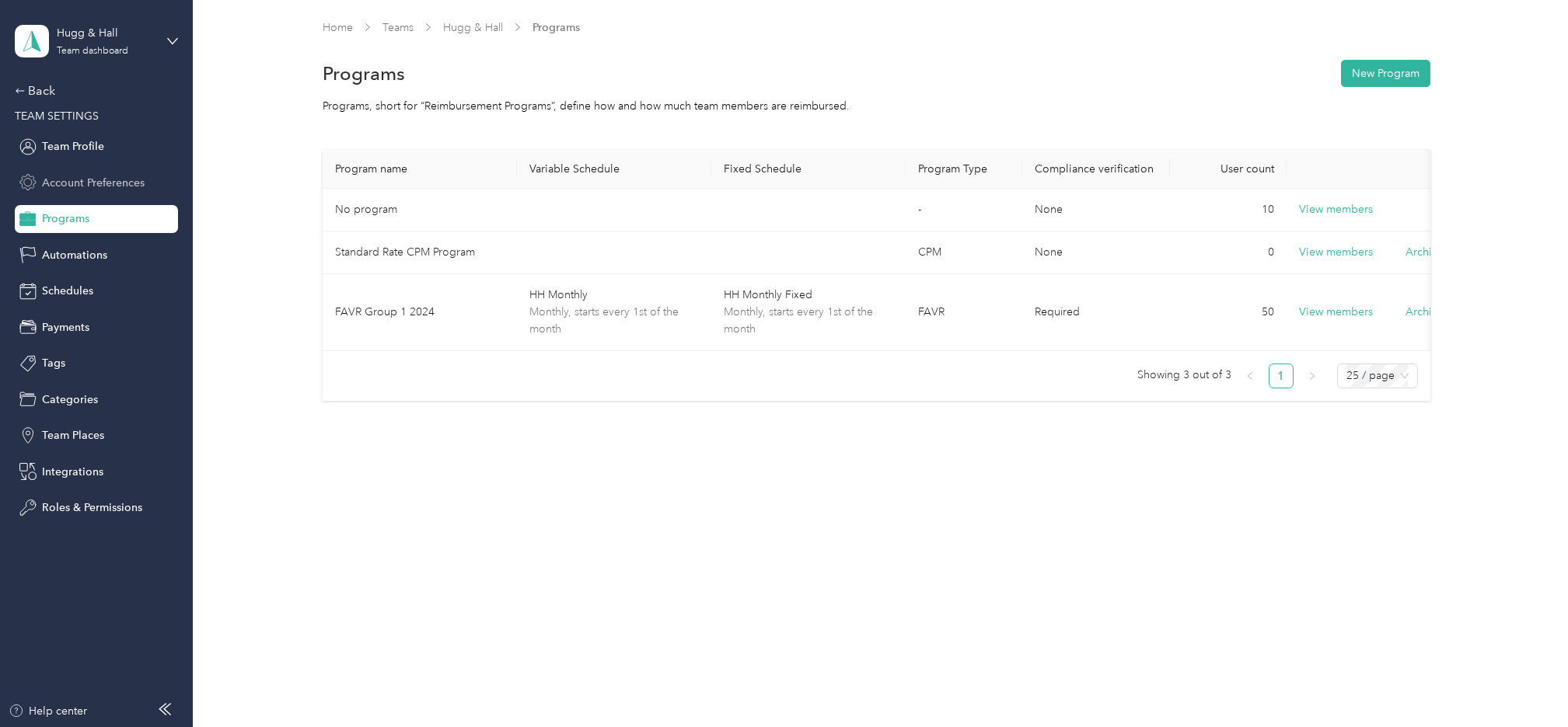
click at [104, 182] on span "Account Preferences" at bounding box center [94, 182] width 103 height 16
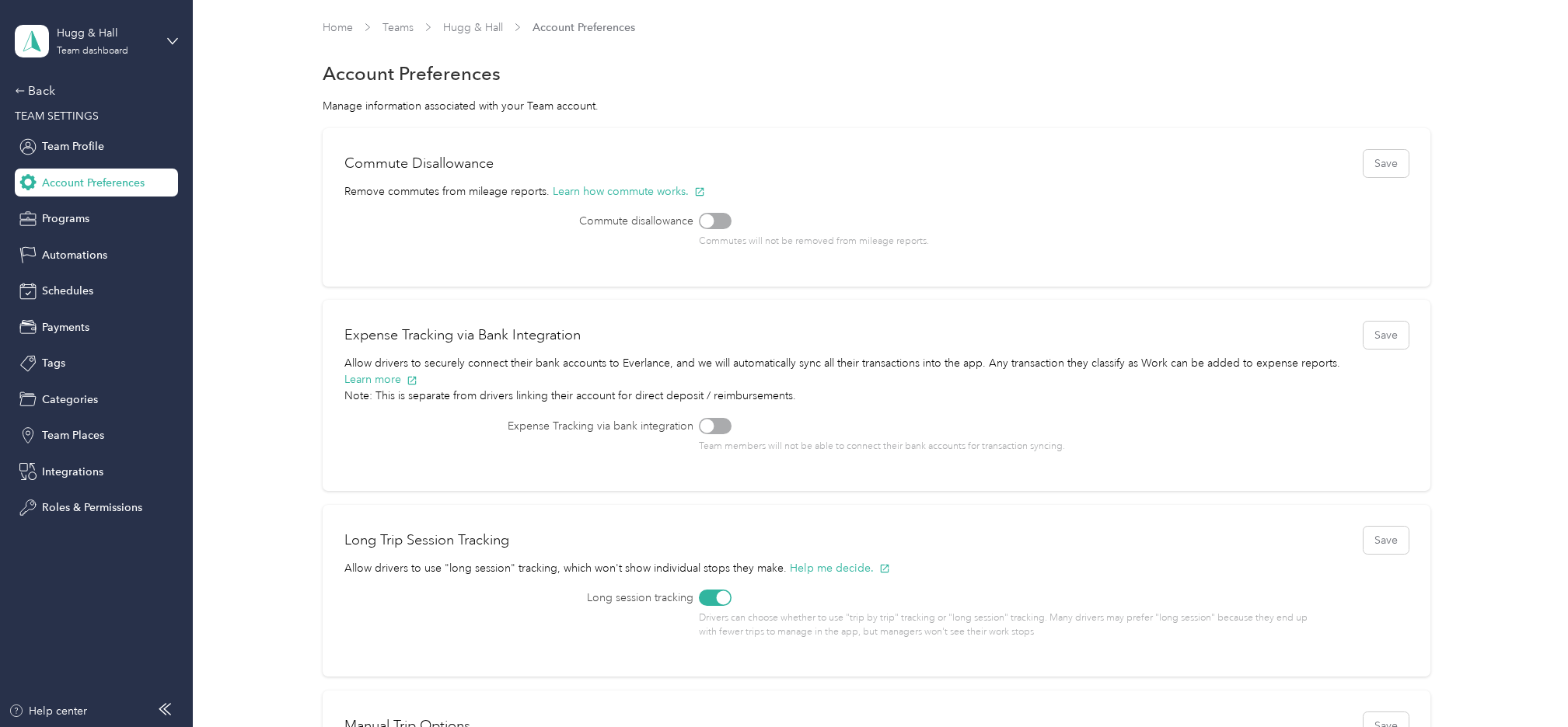
click at [718, 216] on div at bounding box center [715, 220] width 32 height 16
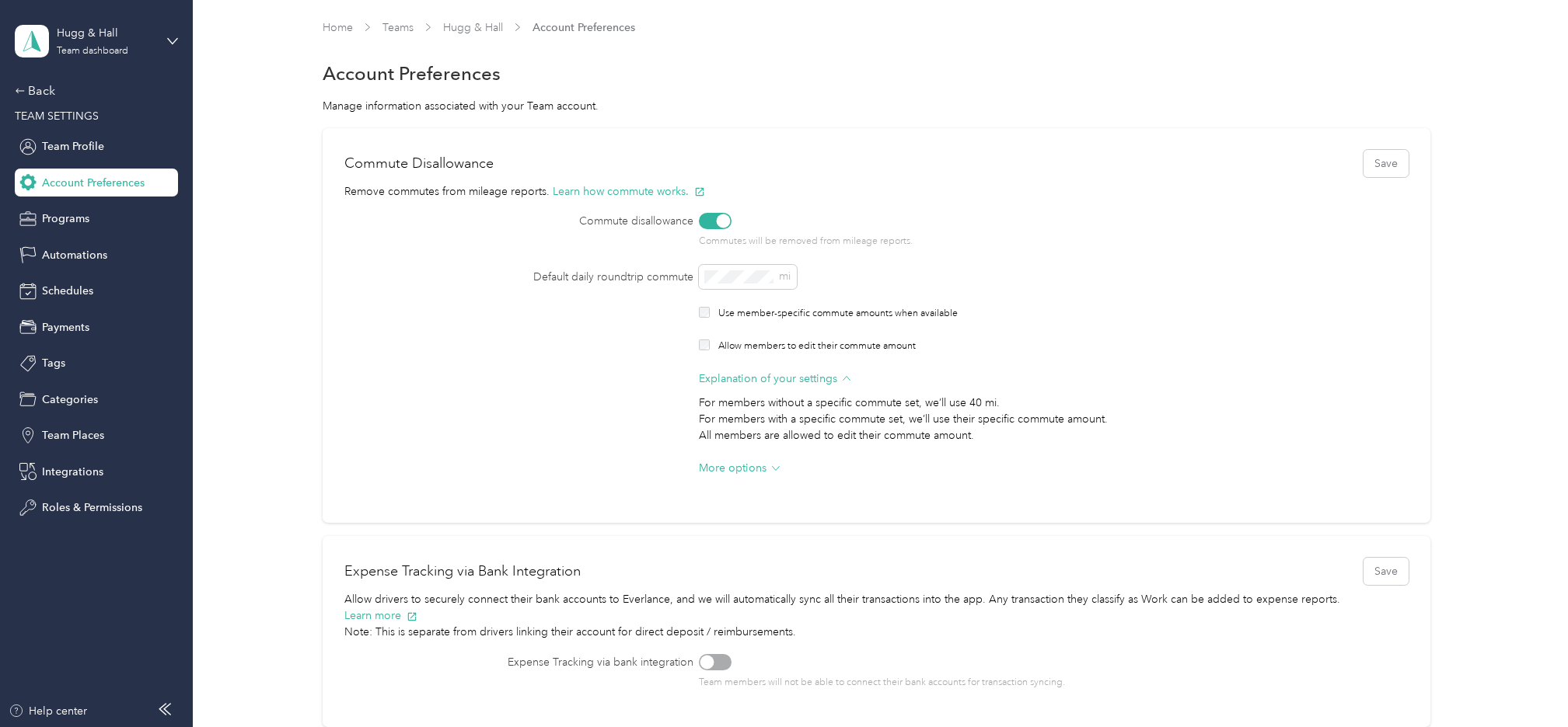
click at [717, 216] on div at bounding box center [723, 221] width 14 height 14
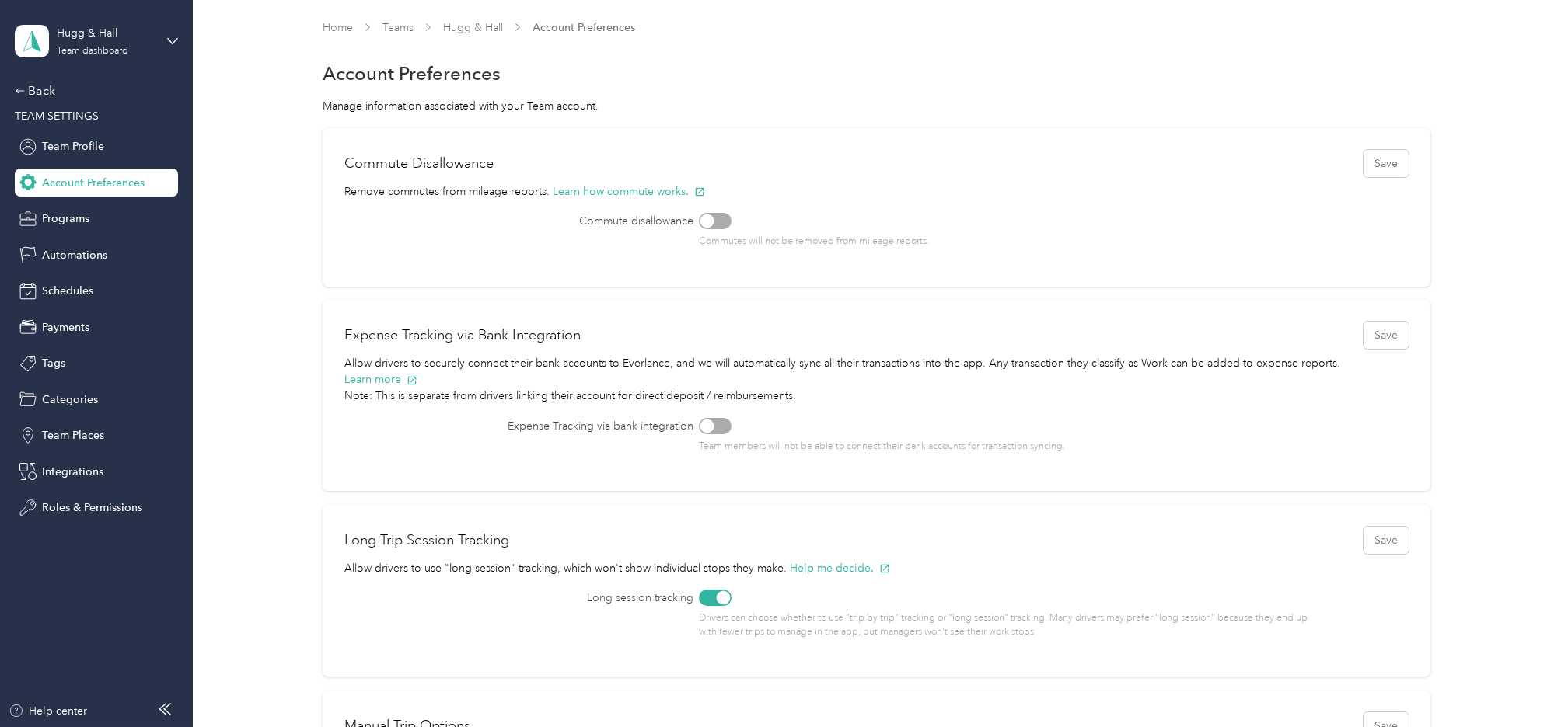
click at [717, 216] on div at bounding box center [715, 220] width 32 height 16
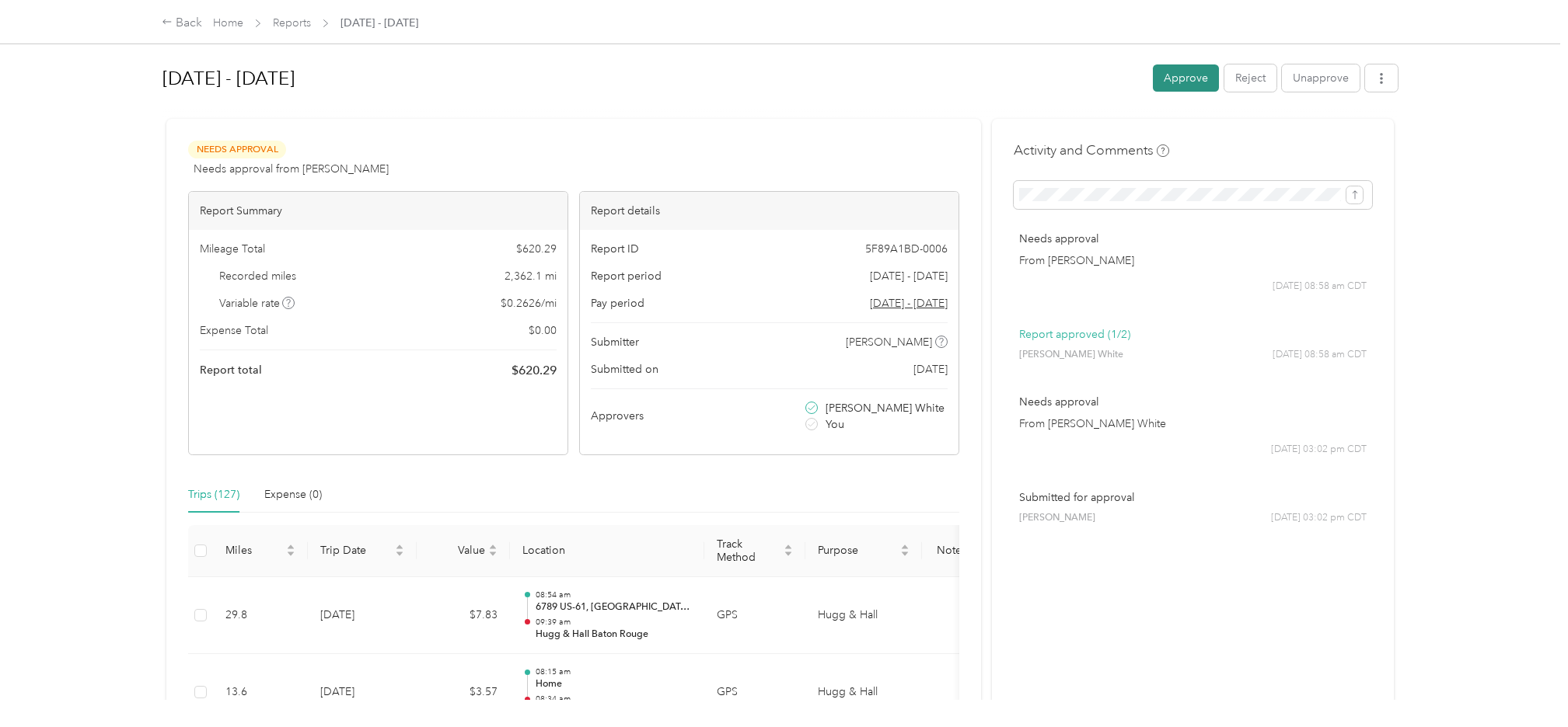
click at [1169, 66] on button "Approve" at bounding box center [1185, 78] width 66 height 28
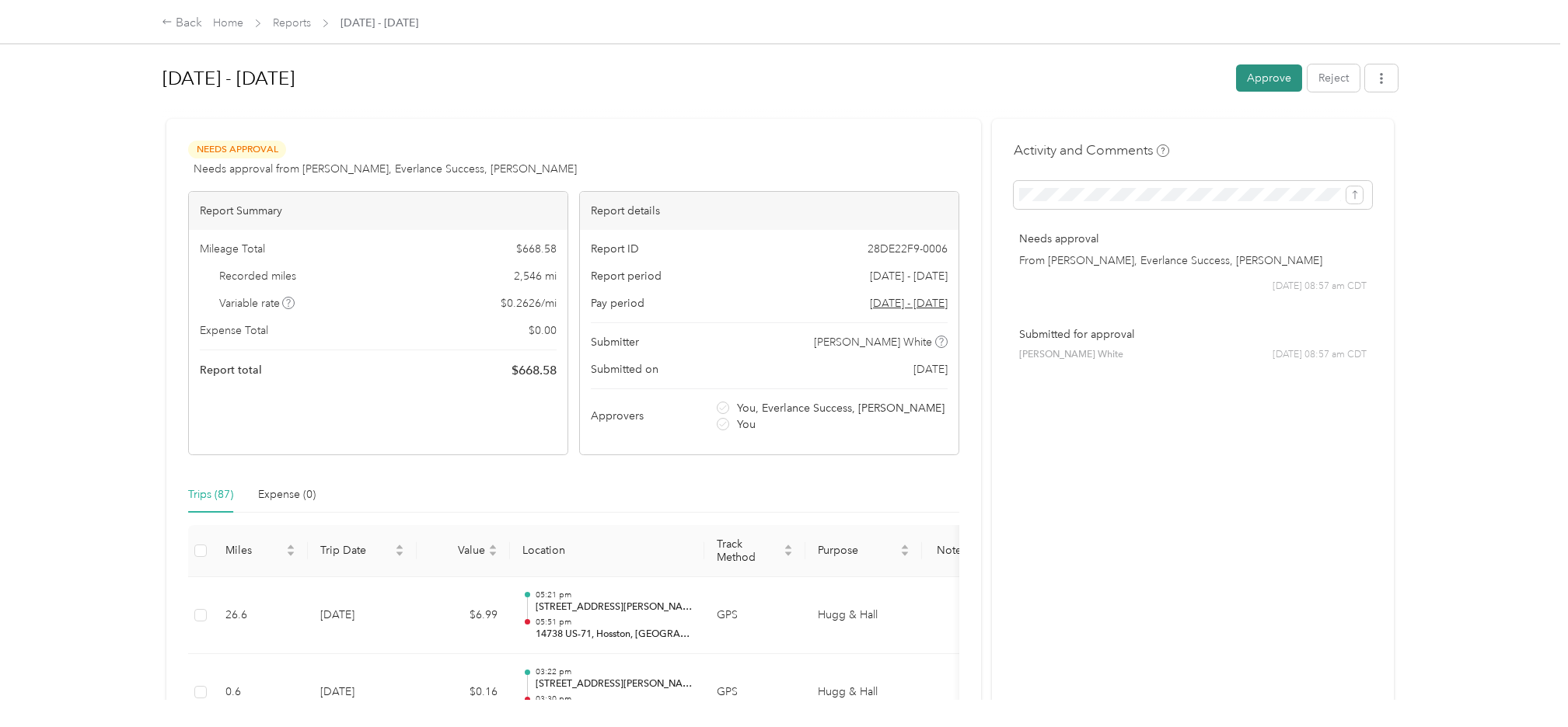
click at [1269, 77] on button "Approve" at bounding box center [1268, 78] width 66 height 28
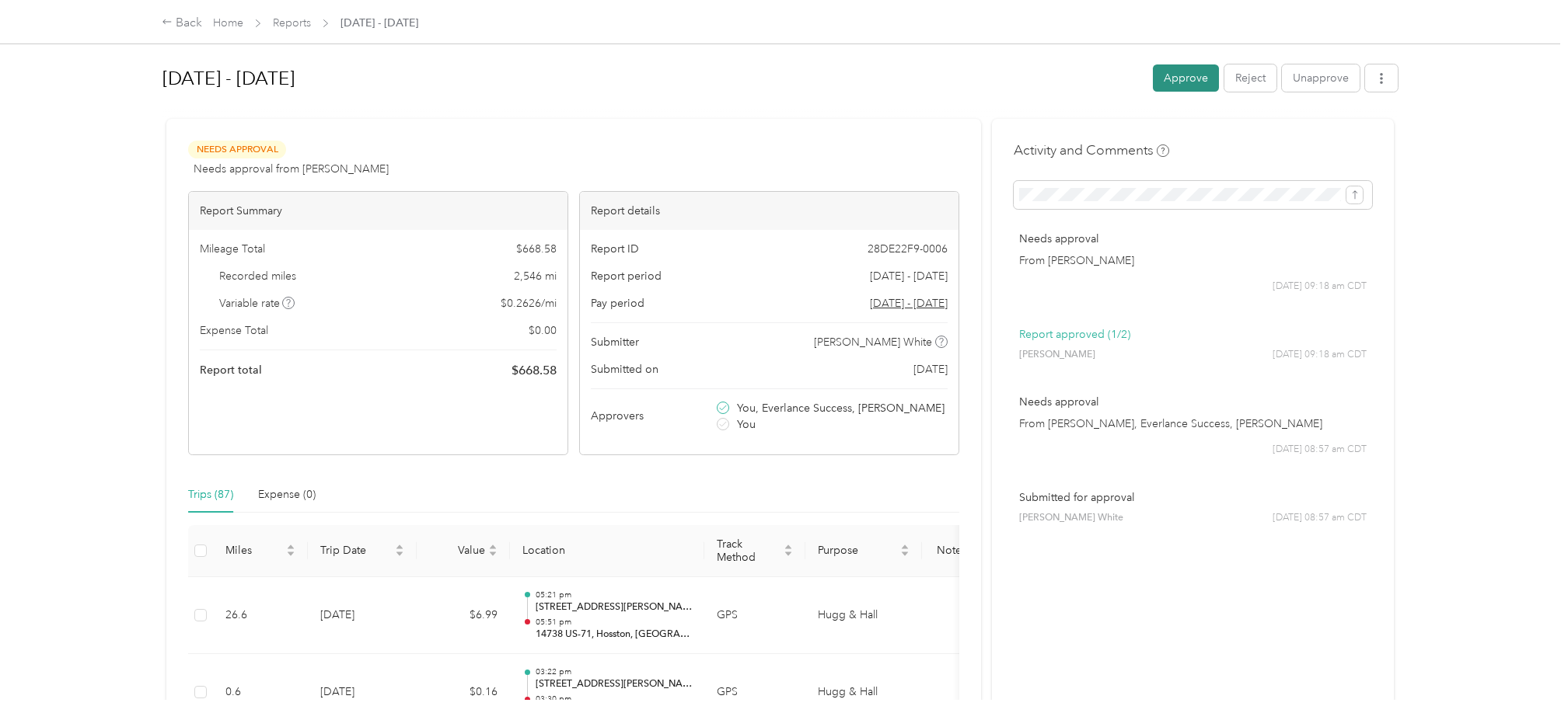
click at [1164, 82] on button "Approve" at bounding box center [1185, 78] width 66 height 28
click at [1169, 75] on button "Approve" at bounding box center [1185, 78] width 66 height 28
click at [1167, 78] on button "Approve" at bounding box center [1185, 78] width 66 height 28
click at [1161, 76] on button "Approve" at bounding box center [1185, 78] width 66 height 28
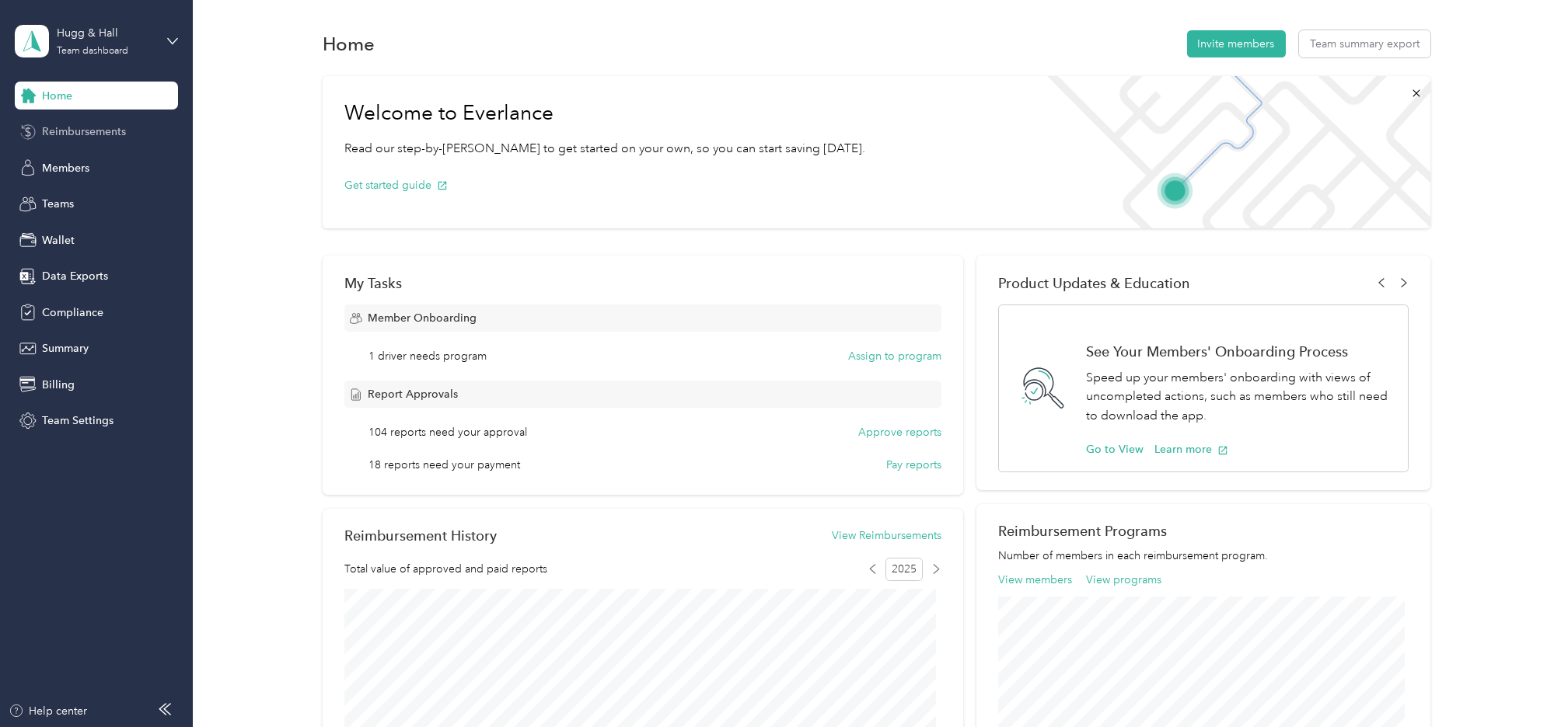
click at [86, 132] on span "Reimbursements" at bounding box center [84, 132] width 84 height 16
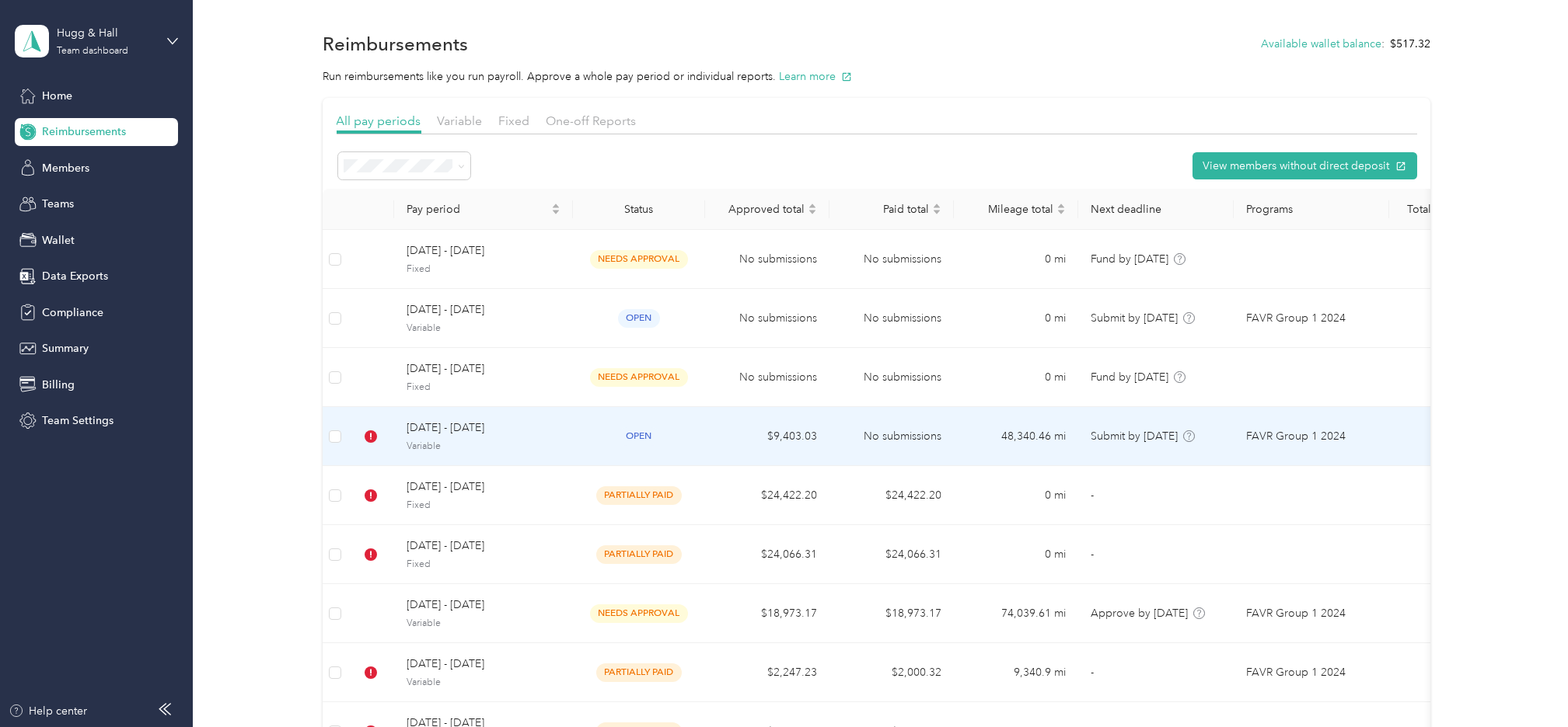
click at [432, 434] on span "[DATE] - [DATE]" at bounding box center [483, 428] width 154 height 17
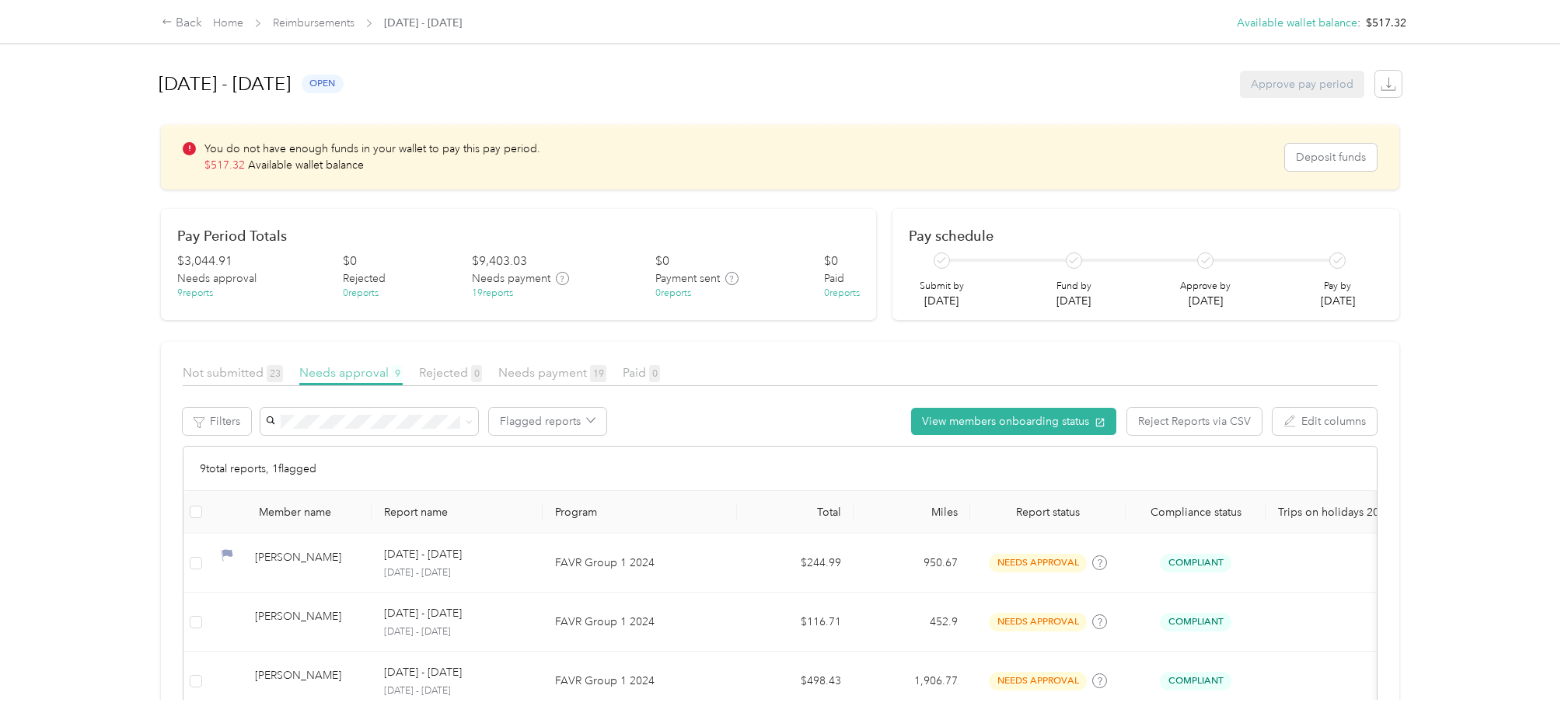
click at [329, 375] on span "Needs approval 9" at bounding box center [351, 372] width 103 height 14
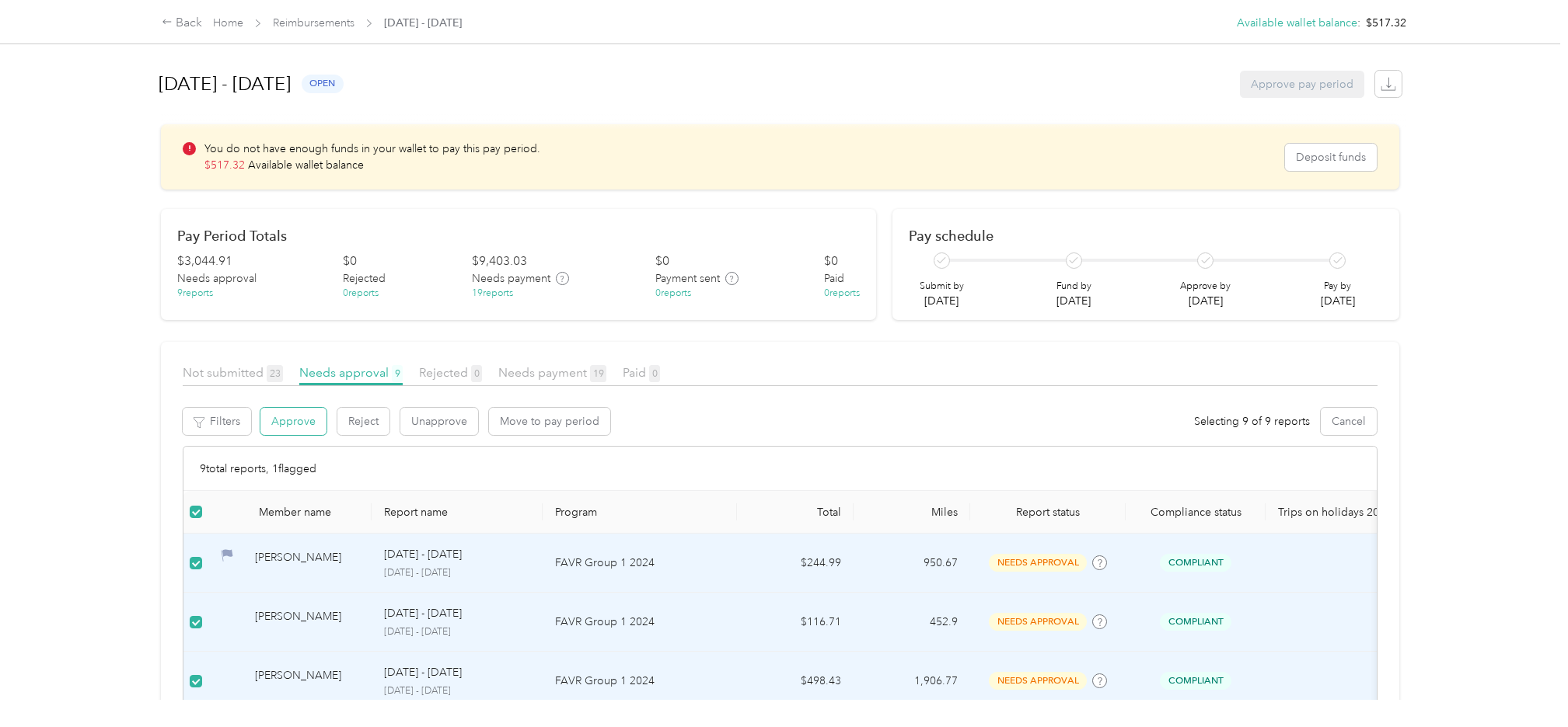
click at [298, 421] on button "Approve" at bounding box center [293, 422] width 66 height 28
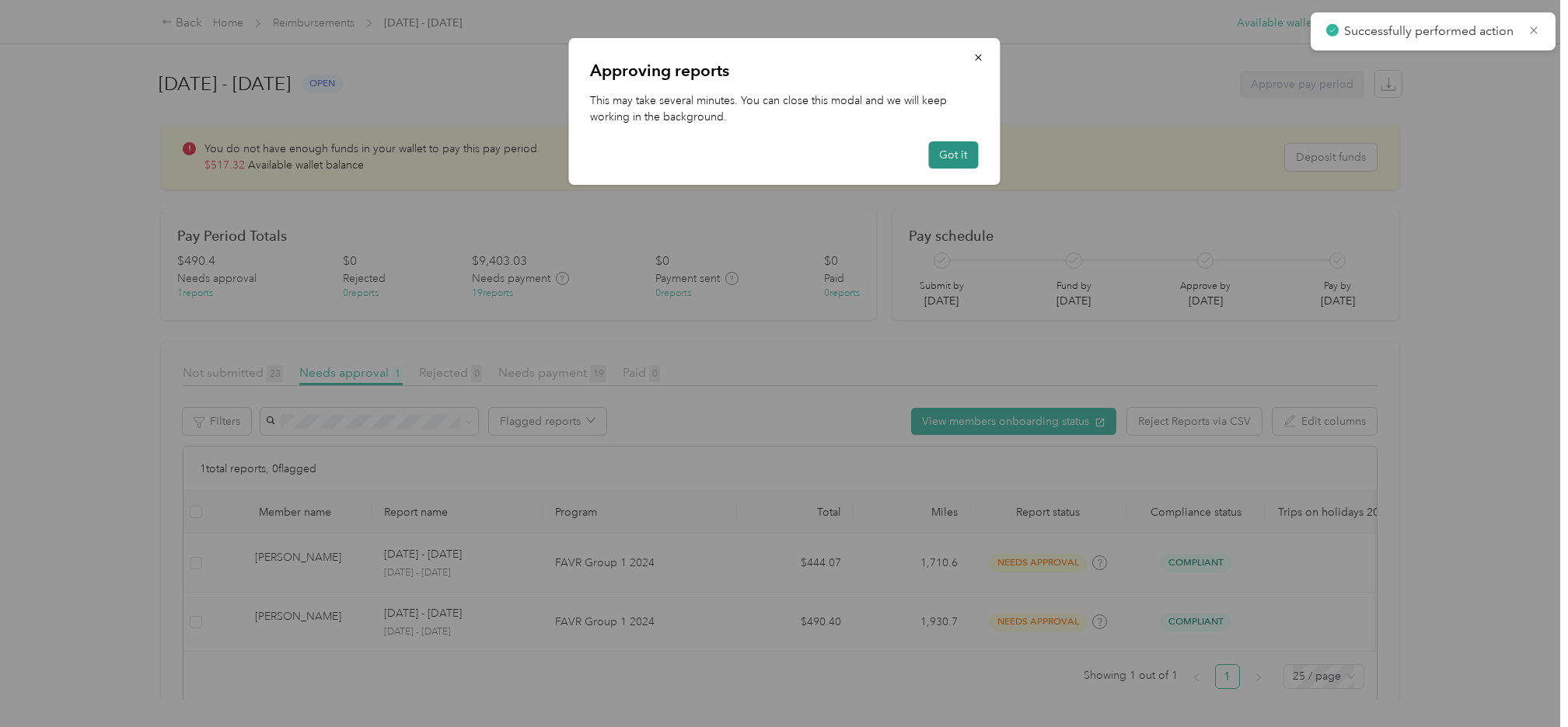
click at [939, 155] on button "Got it" at bounding box center [953, 155] width 50 height 28
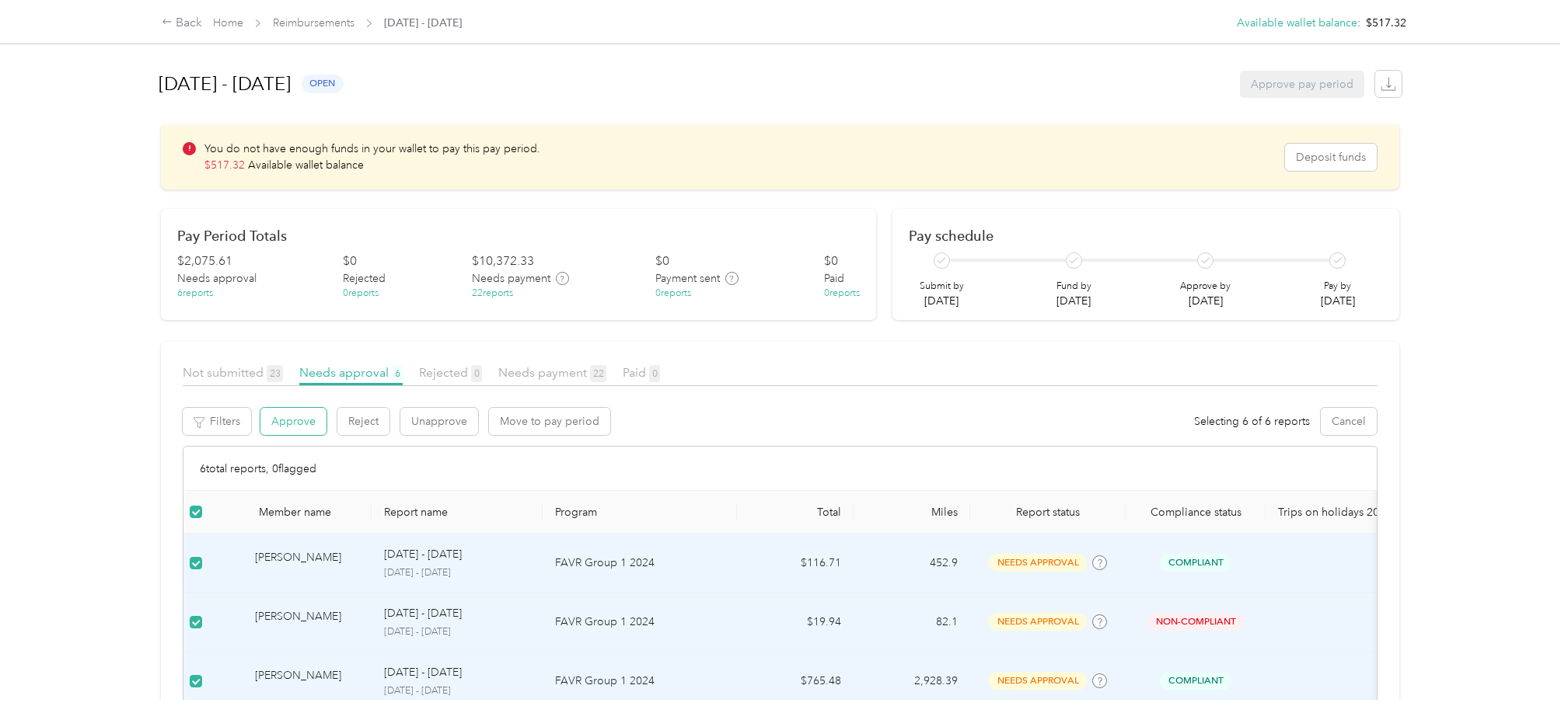
click at [294, 424] on button "Approve" at bounding box center [293, 422] width 66 height 28
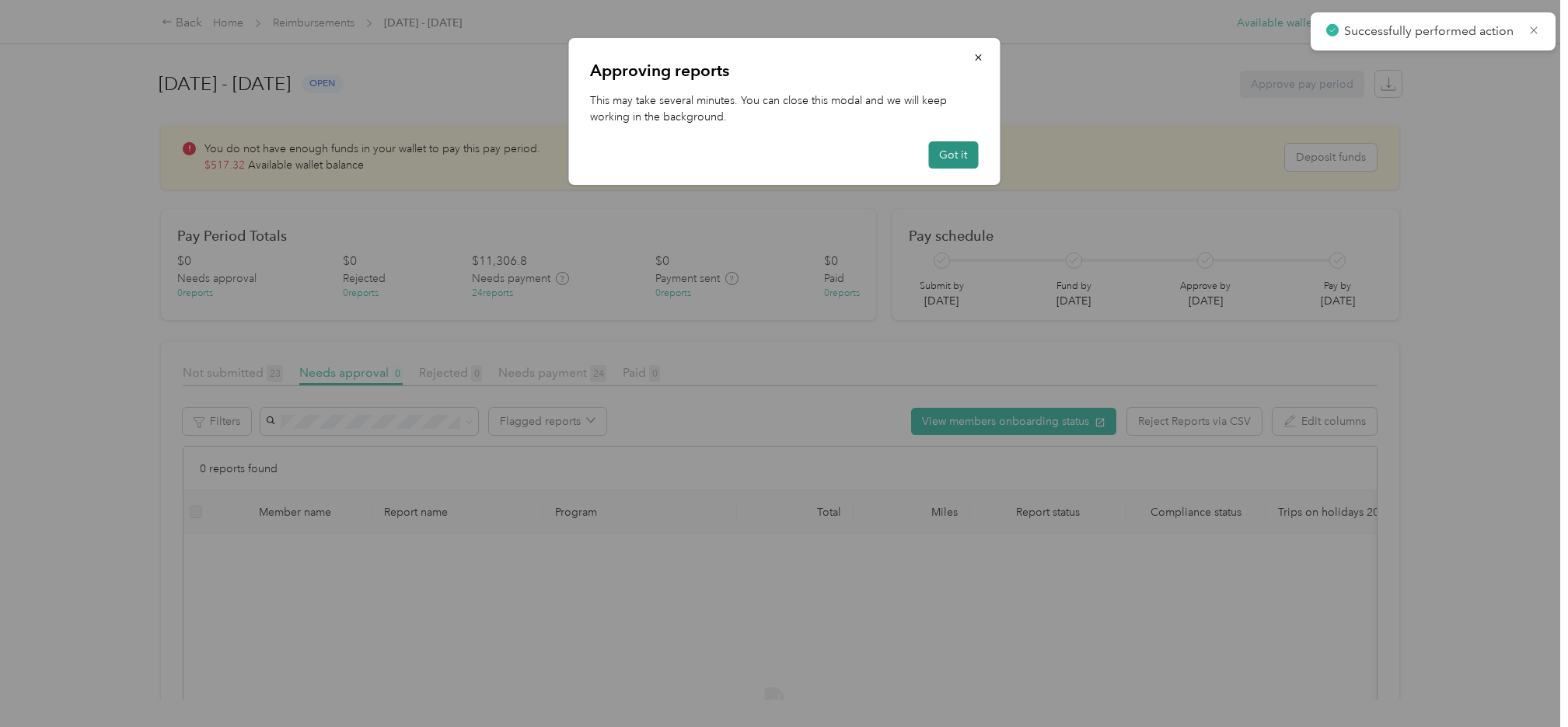
click at [962, 155] on button "Got it" at bounding box center [953, 155] width 50 height 28
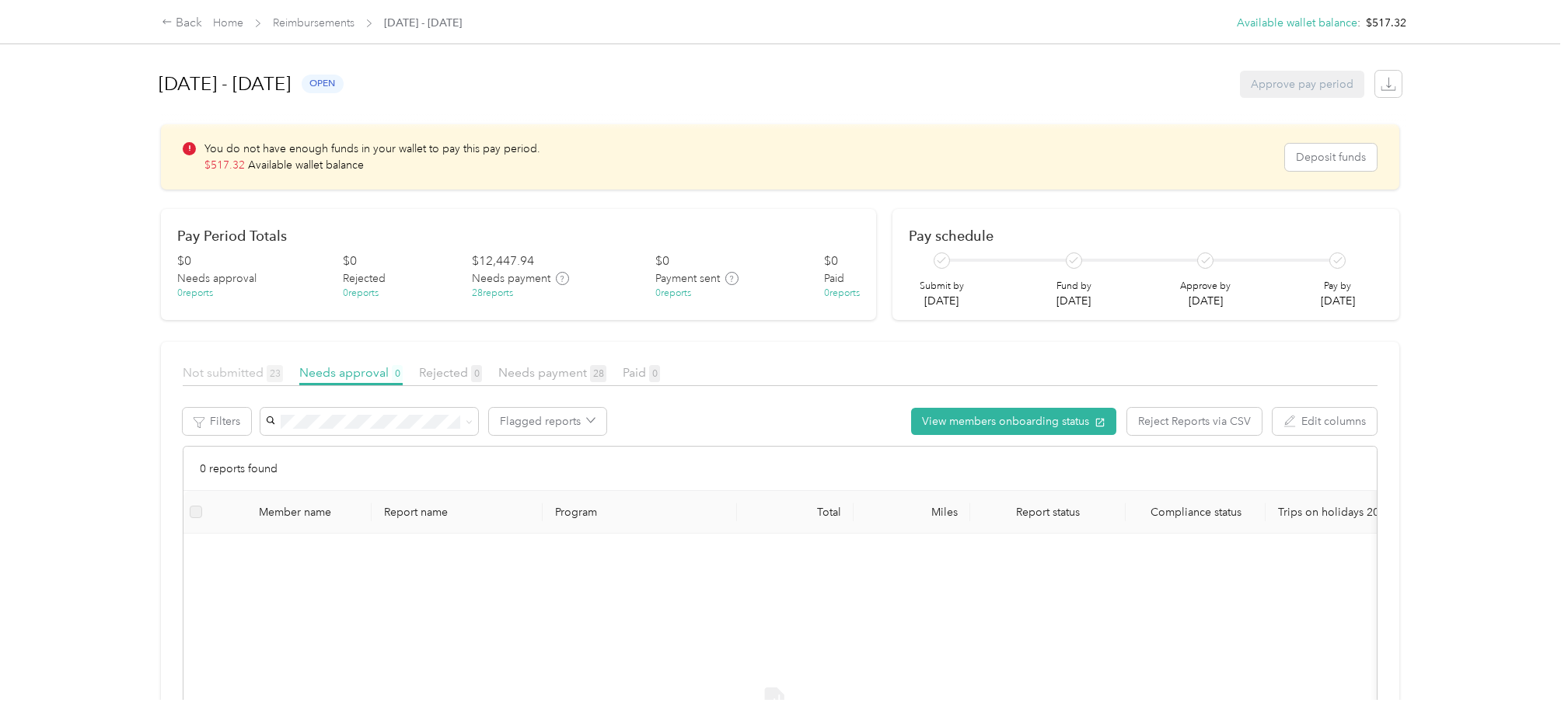
click at [214, 367] on span "Not submitted 23" at bounding box center [232, 372] width 100 height 14
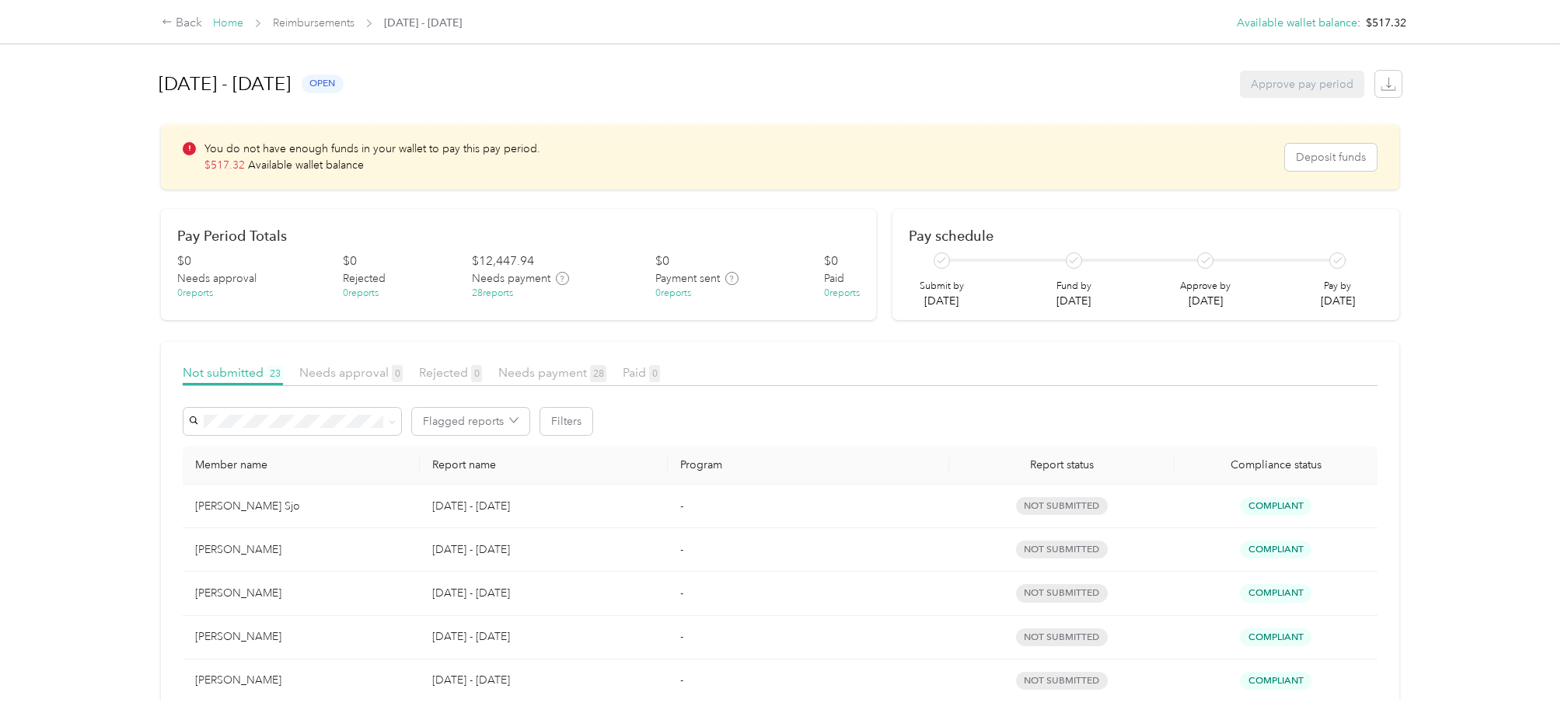
click at [225, 22] on link "Home" at bounding box center [228, 23] width 31 height 13
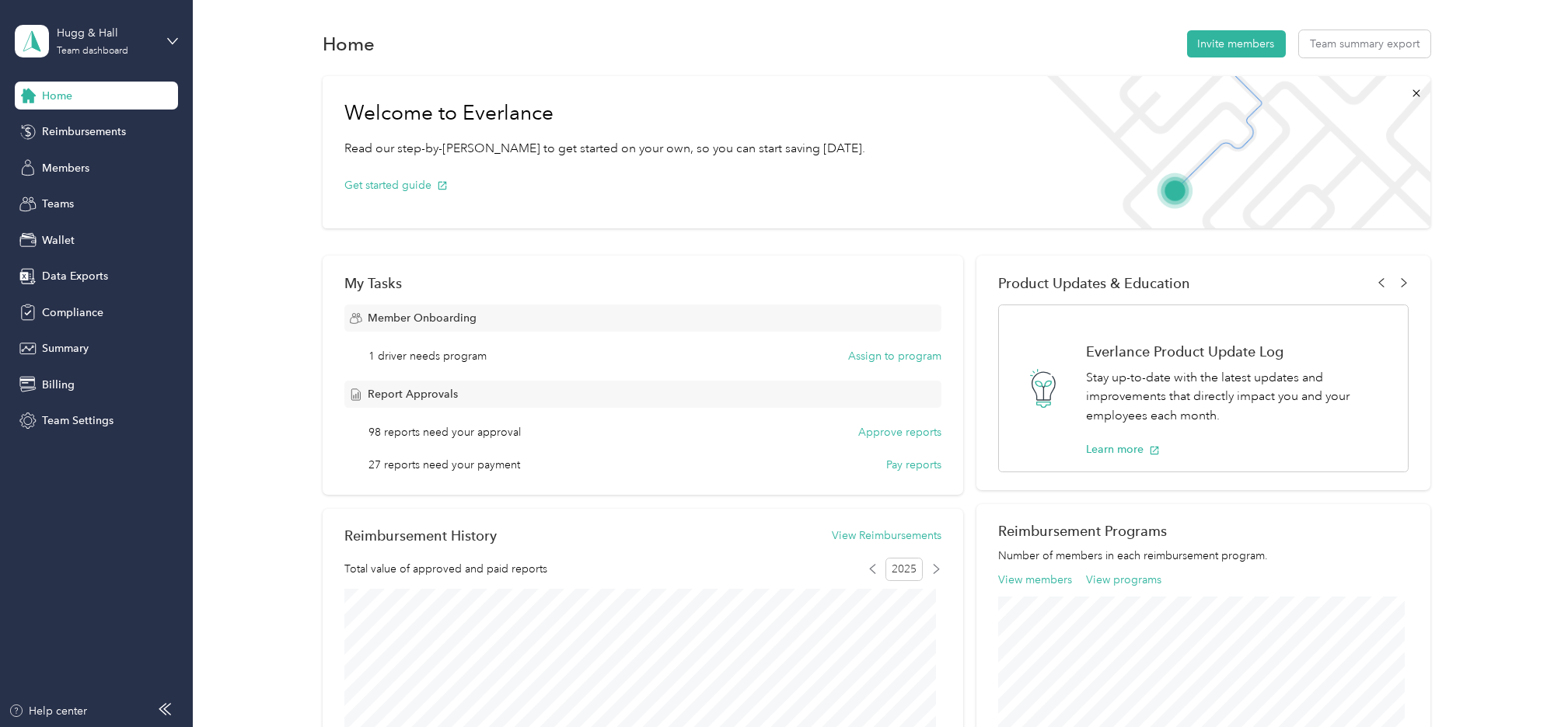
click at [271, 119] on div "Welcome to Everlance Read our step-by-[PERSON_NAME] to get started on your own,…" at bounding box center [876, 621] width 1329 height 1106
click at [71, 166] on span "Members" at bounding box center [66, 168] width 48 height 16
